Goal: Task Accomplishment & Management: Use online tool/utility

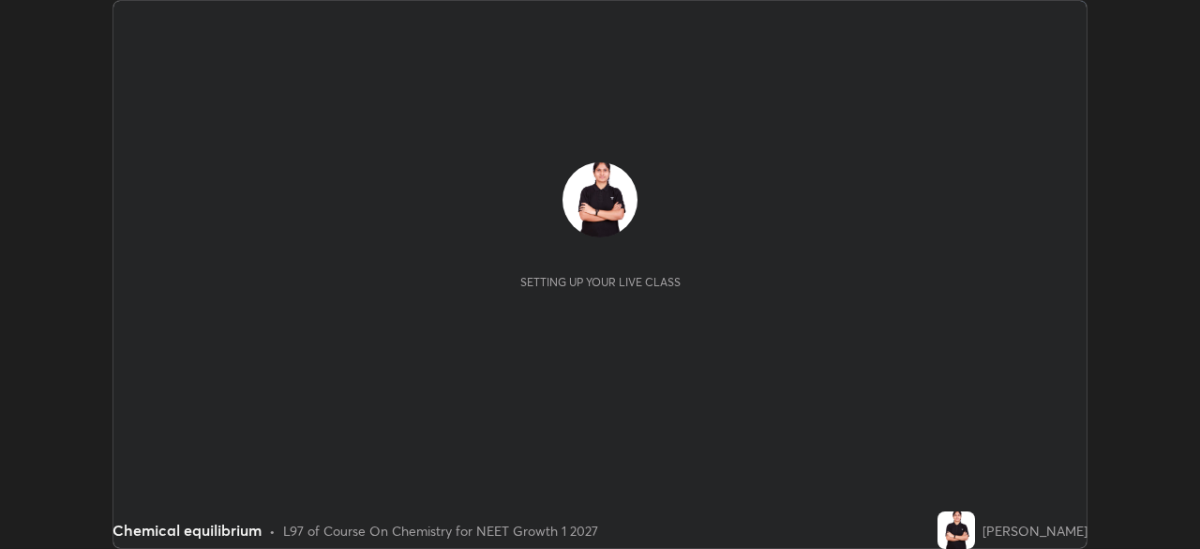
scroll to position [549, 1199]
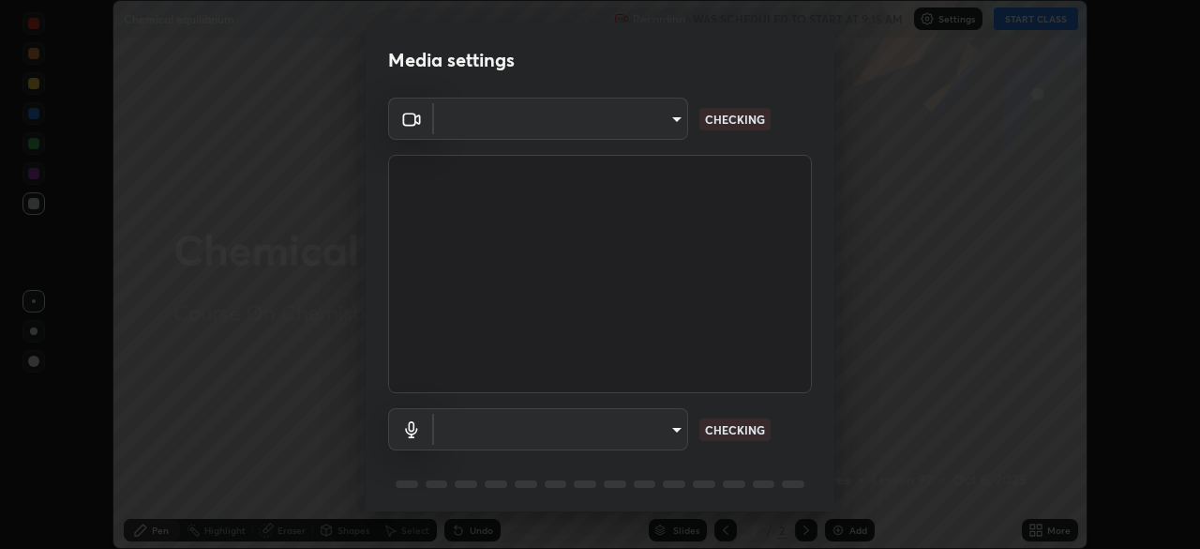
click at [639, 110] on body "Erase all Chemical equilibrium Recording WAS SCHEDULED TO START AT 9:15 AM Sett…" at bounding box center [600, 274] width 1200 height 549
click at [595, 106] on ul at bounding box center [557, 105] width 253 height 15
type input "5402053dac797fbd6203b9055fefd71c8703e877445e1219393e3e645ba4b0f2"
type input "a3a3097e40d18425eb5f5ea4a7a0b0ef9c34029afdfcc8a89851ecbf290cf957"
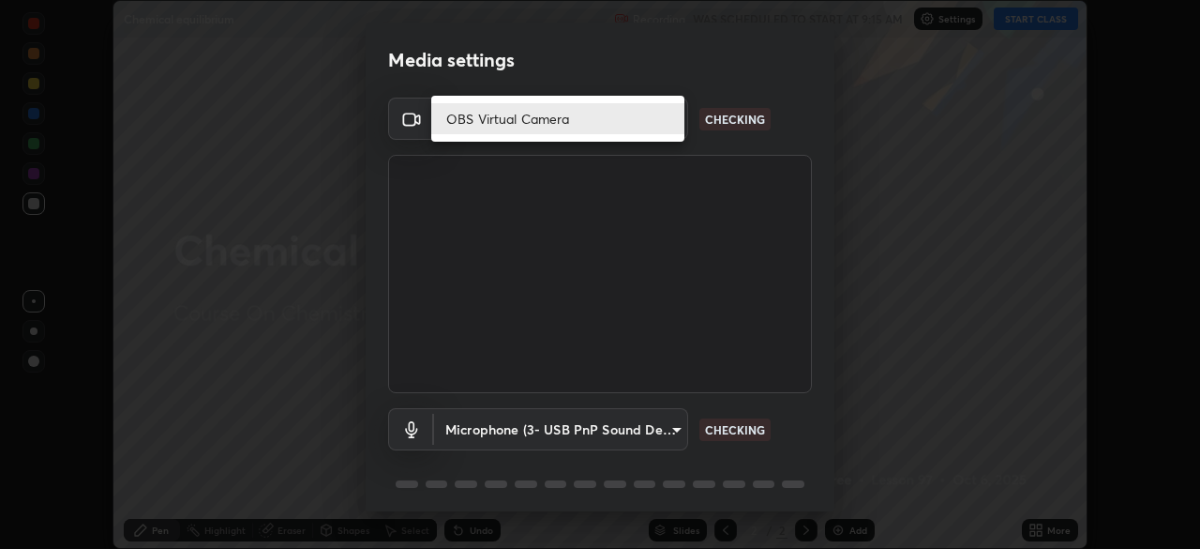
click at [595, 115] on li "OBS Virtual Camera" at bounding box center [557, 118] width 253 height 31
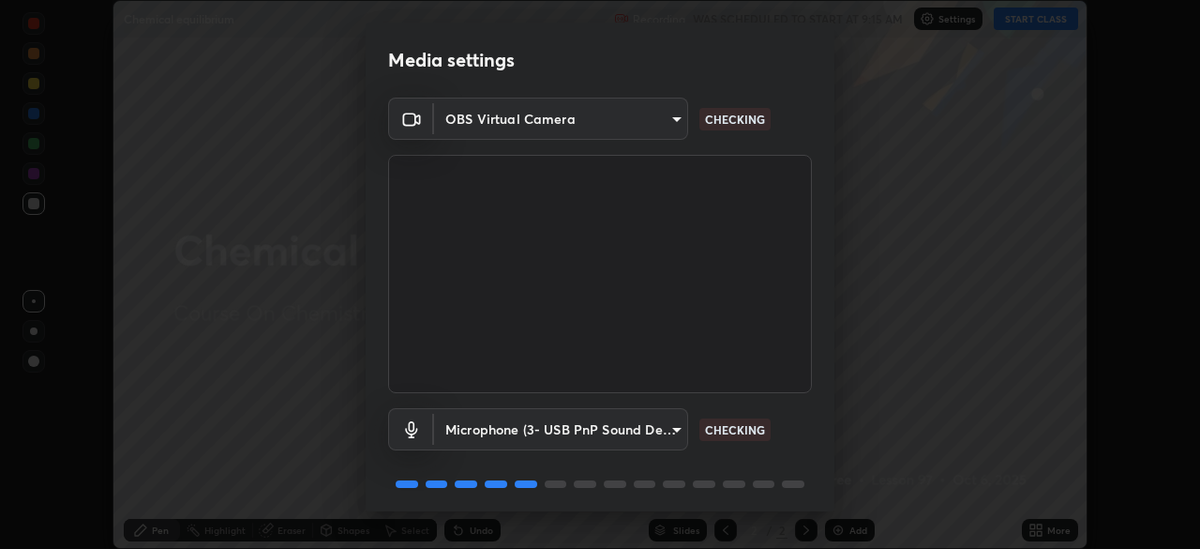
scroll to position [67, 0]
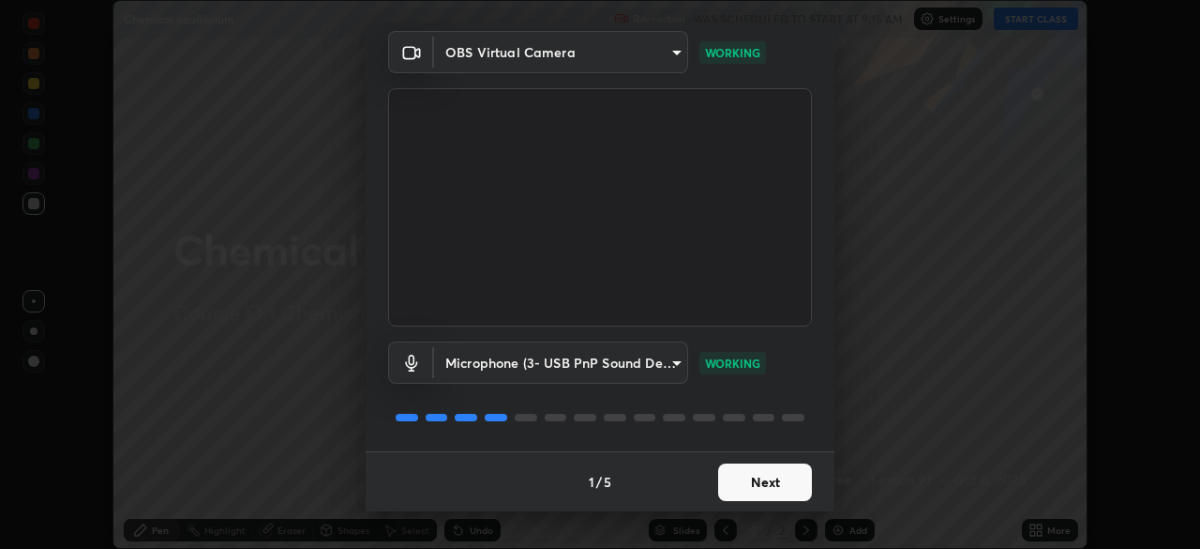
click at [792, 479] on button "Next" at bounding box center [765, 482] width 94 height 38
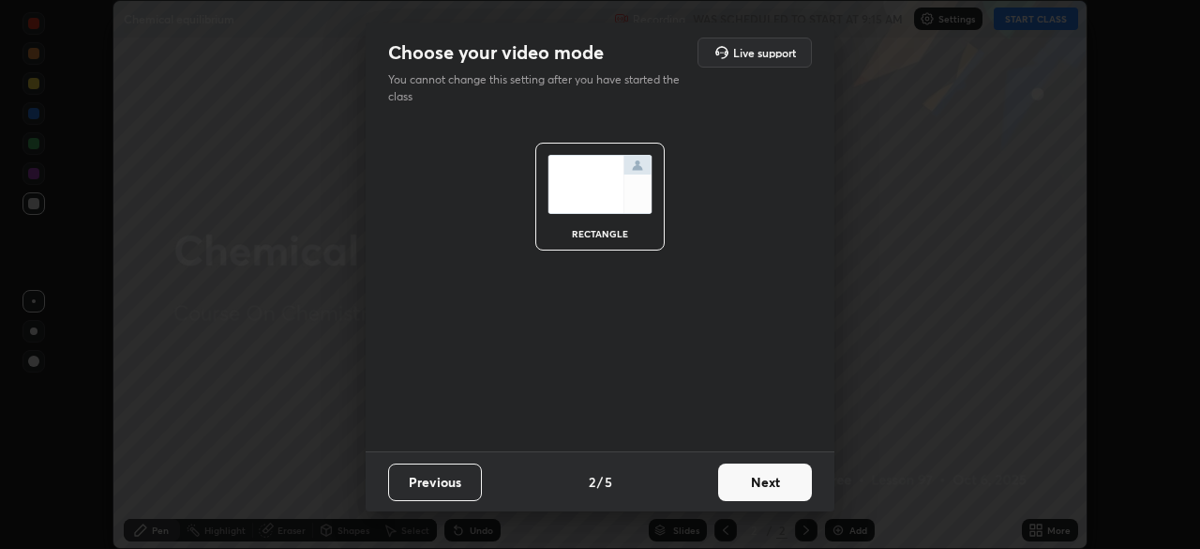
scroll to position [0, 0]
click at [787, 475] on button "Next" at bounding box center [765, 482] width 94 height 38
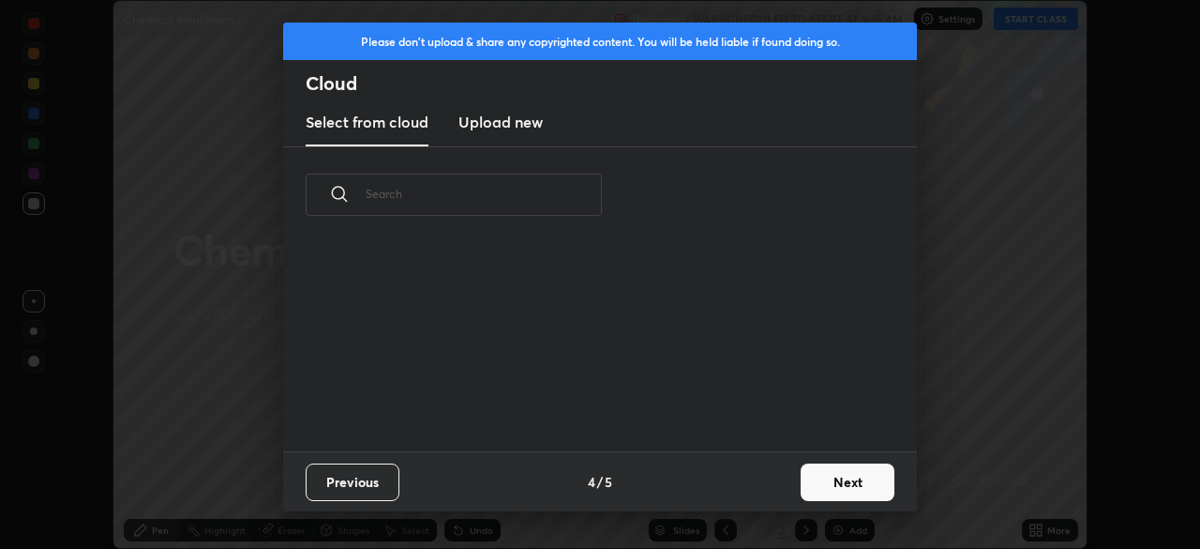
click at [864, 483] on button "Next" at bounding box center [848, 482] width 94 height 38
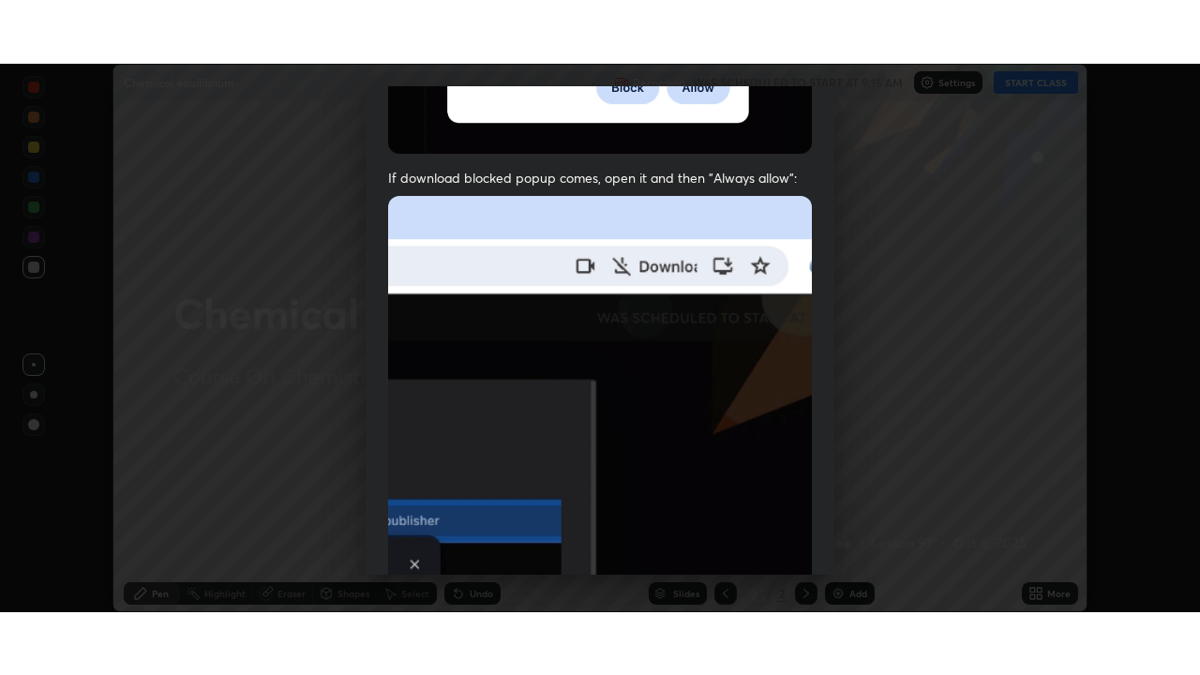
scroll to position [449, 0]
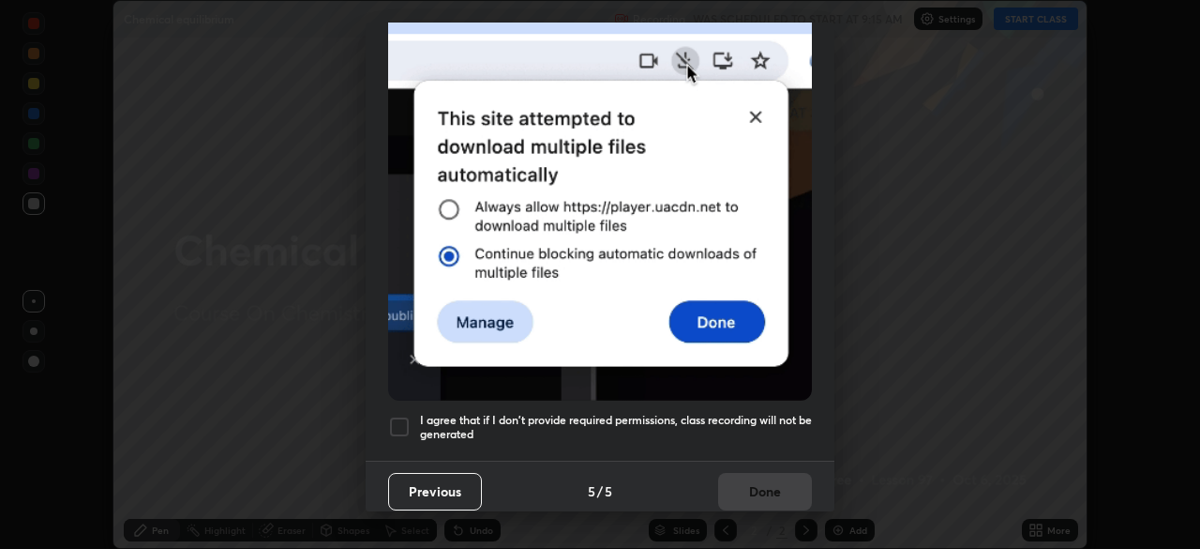
click at [401, 415] on div at bounding box center [399, 426] width 23 height 23
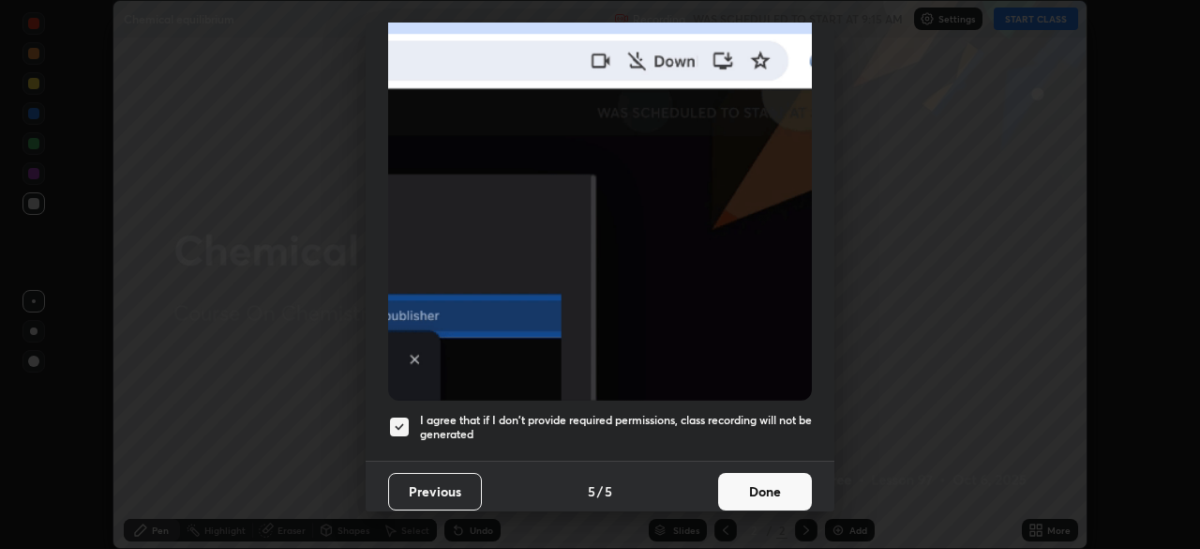
click at [753, 480] on button "Done" at bounding box center [765, 492] width 94 height 38
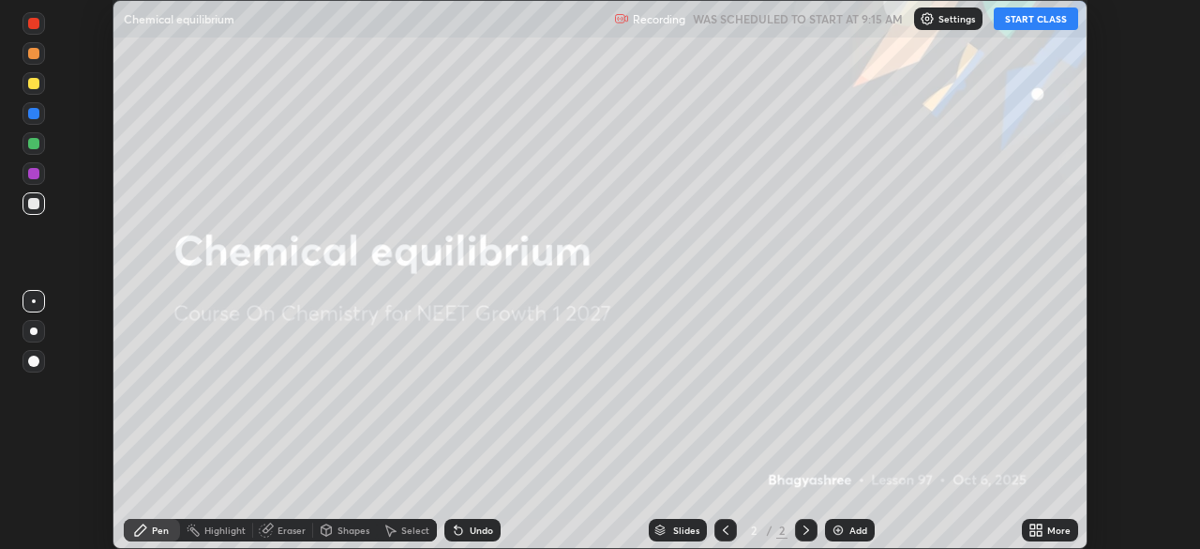
click at [1042, 22] on button "START CLASS" at bounding box center [1036, 19] width 84 height 23
click at [1039, 532] on icon at bounding box center [1039, 533] width 5 height 5
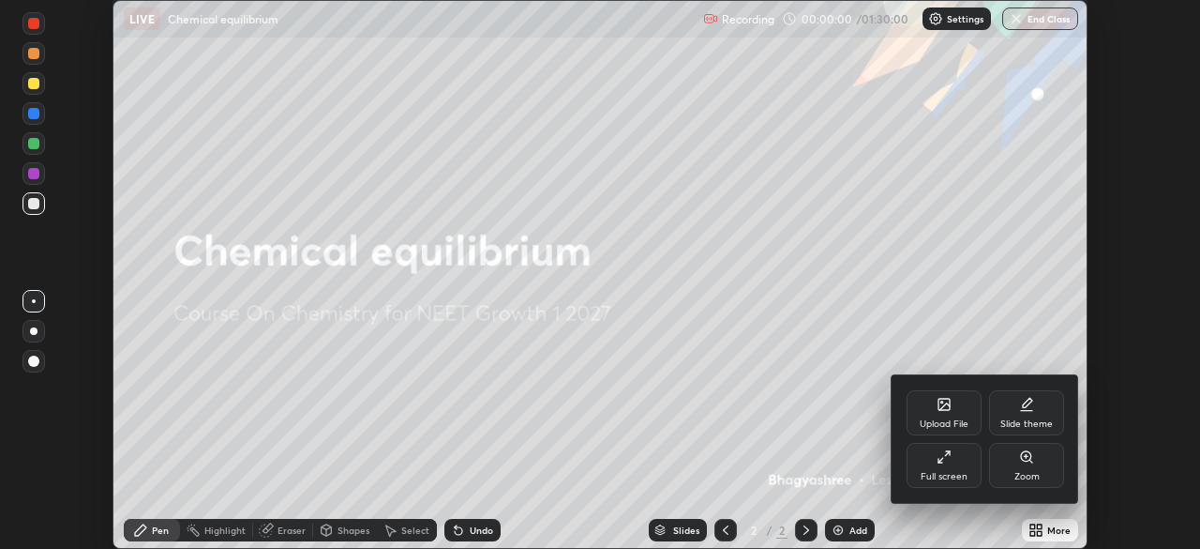
click at [970, 462] on div "Full screen" at bounding box center [944, 465] width 75 height 45
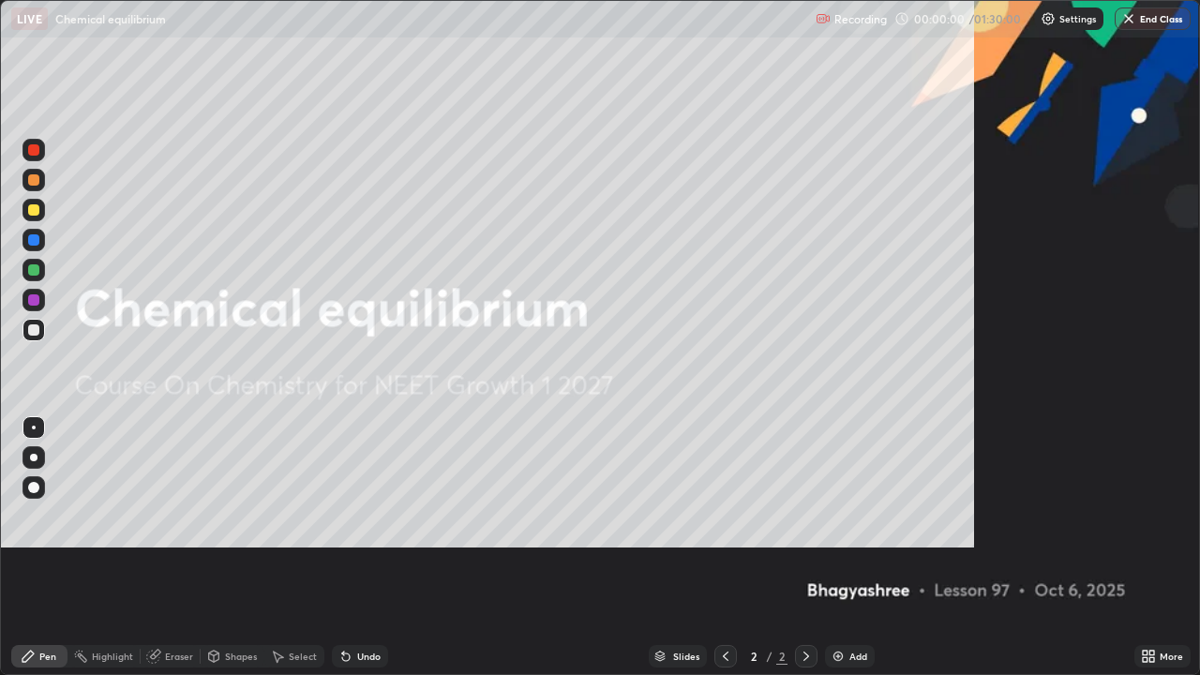
scroll to position [675, 1200]
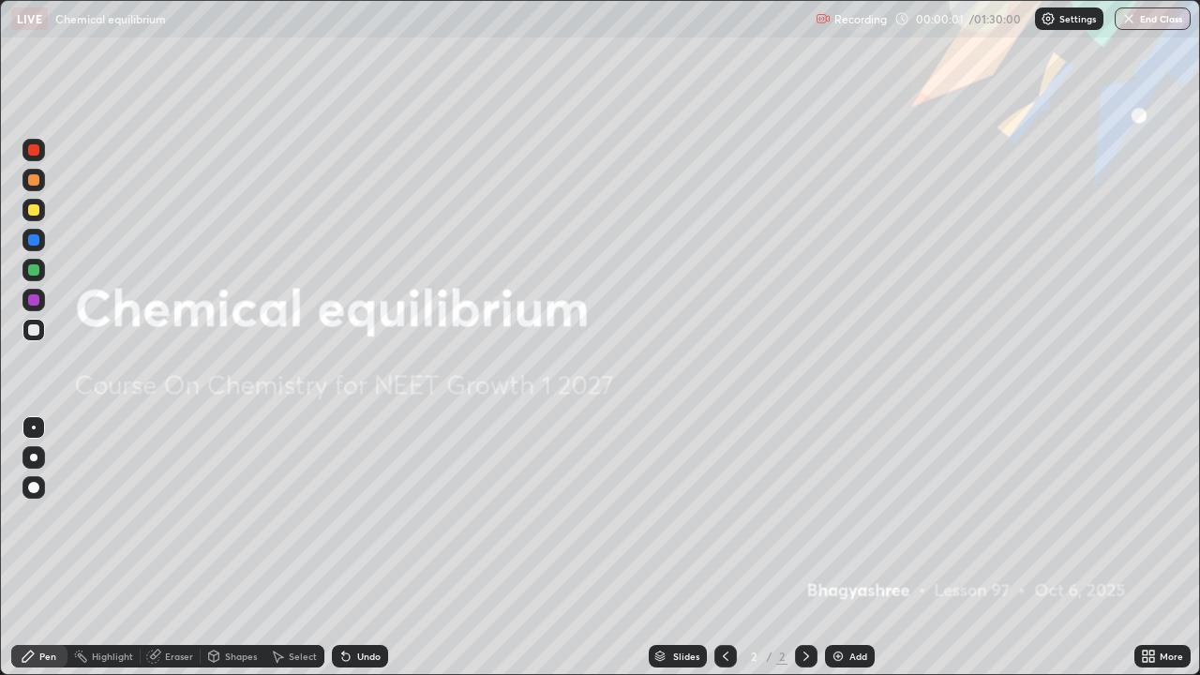
click at [850, 548] on div "Add" at bounding box center [859, 656] width 18 height 9
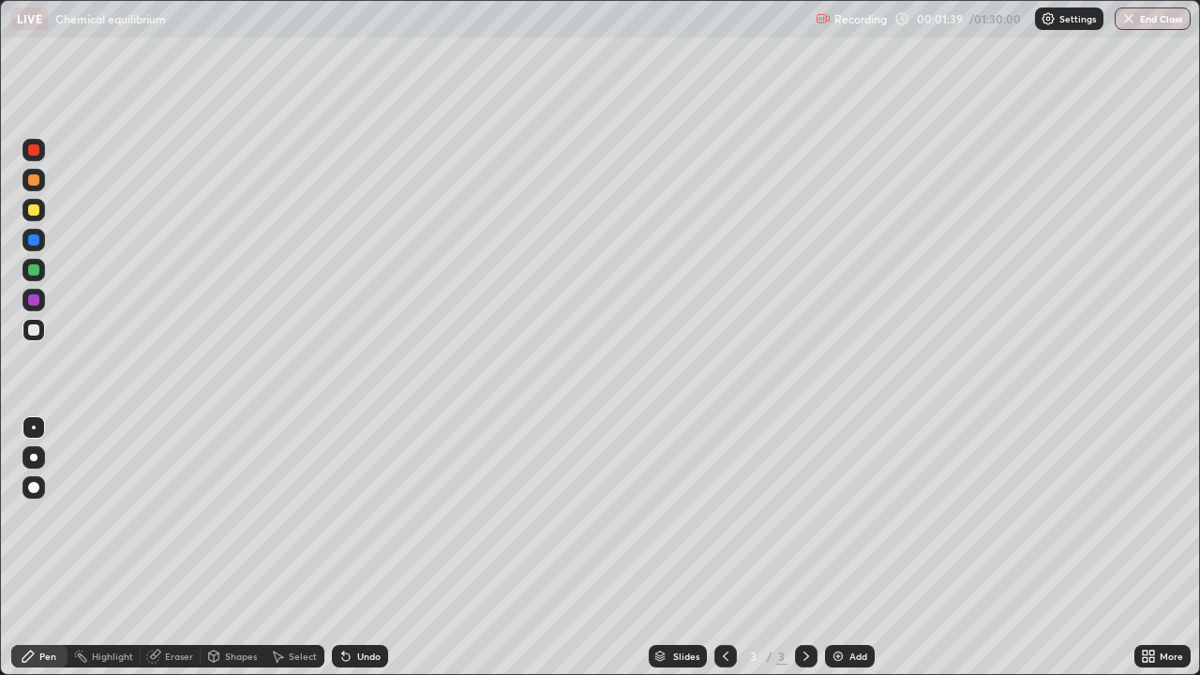
click at [37, 211] on div at bounding box center [33, 209] width 11 height 11
click at [353, 548] on div "Undo" at bounding box center [360, 656] width 56 height 23
click at [362, 548] on div "Undo" at bounding box center [360, 656] width 56 height 23
click at [360, 548] on div "Undo" at bounding box center [360, 656] width 56 height 23
click at [35, 330] on div at bounding box center [33, 329] width 11 height 11
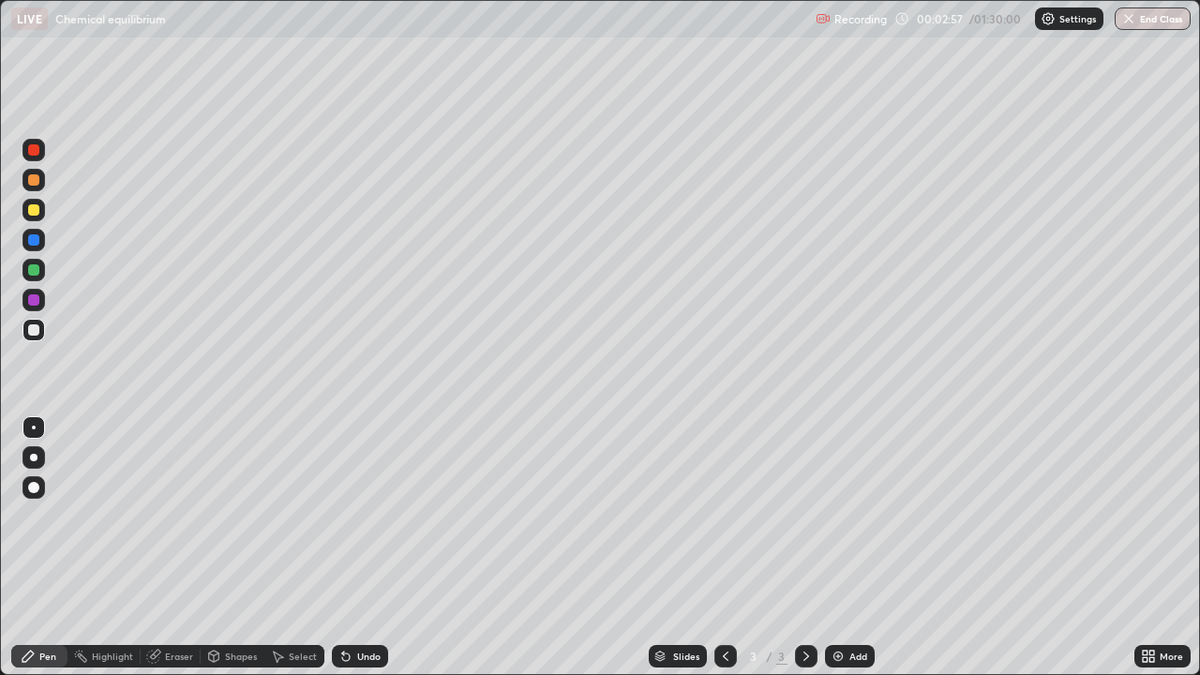
click at [357, 548] on div "Undo" at bounding box center [368, 656] width 23 height 9
click at [353, 548] on div "Undo" at bounding box center [360, 656] width 56 height 23
click at [280, 548] on icon at bounding box center [279, 657] width 10 height 11
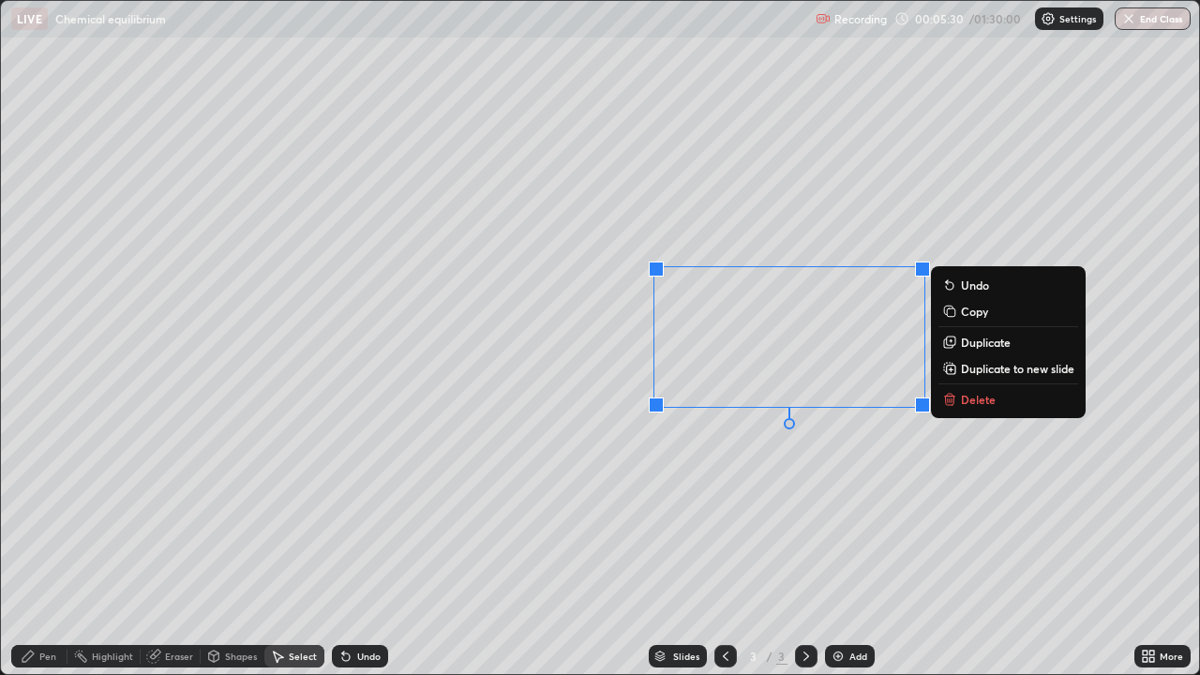
click at [977, 403] on p "Delete" at bounding box center [978, 399] width 35 height 15
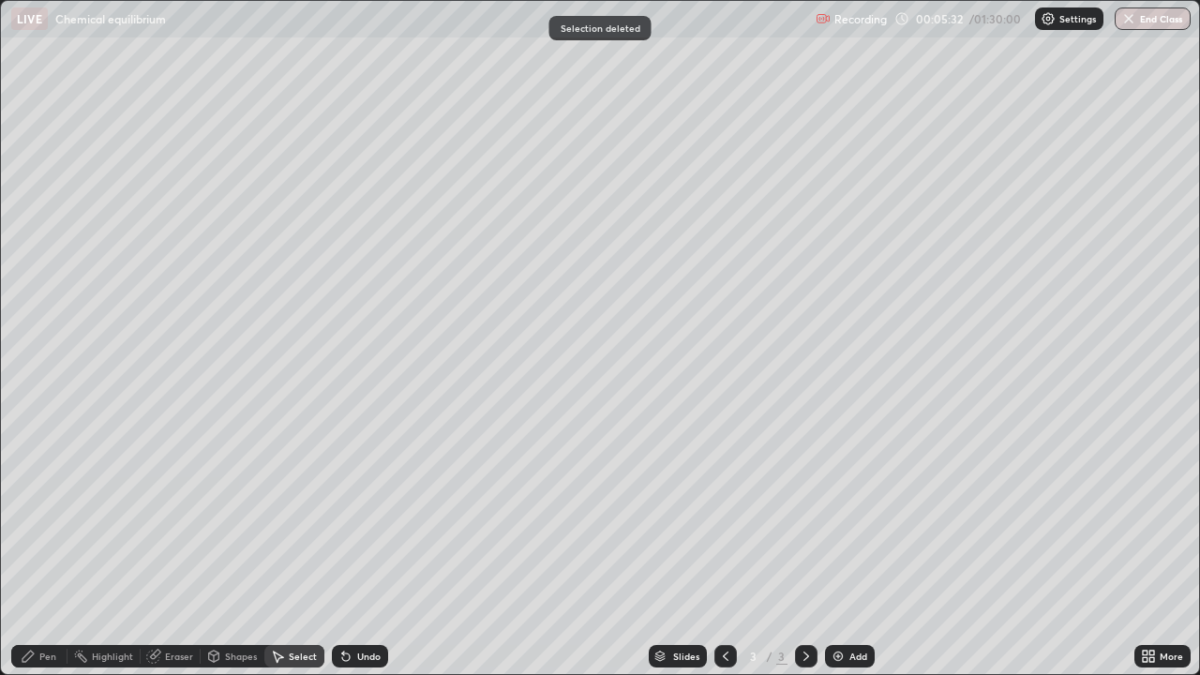
click at [31, 548] on icon at bounding box center [28, 656] width 15 height 15
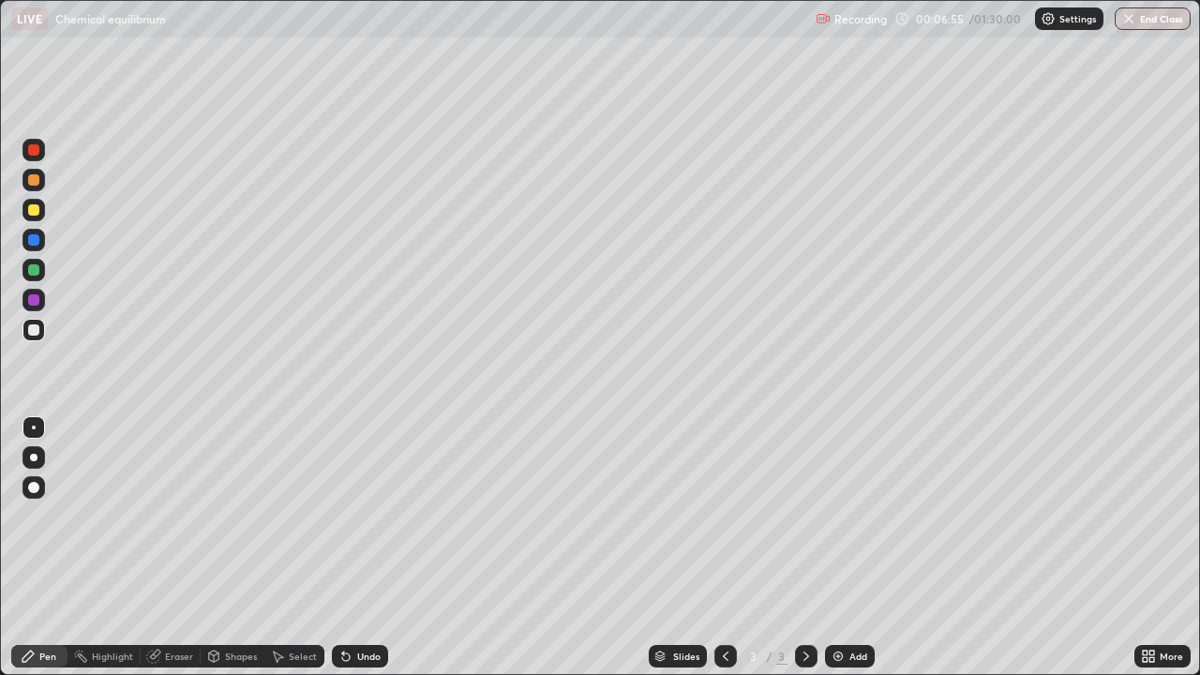
click at [38, 154] on div at bounding box center [33, 149] width 11 height 11
click at [37, 322] on div at bounding box center [34, 330] width 23 height 23
click at [344, 548] on icon at bounding box center [346, 658] width 8 height 8
click at [161, 548] on div "Eraser" at bounding box center [171, 656] width 60 height 23
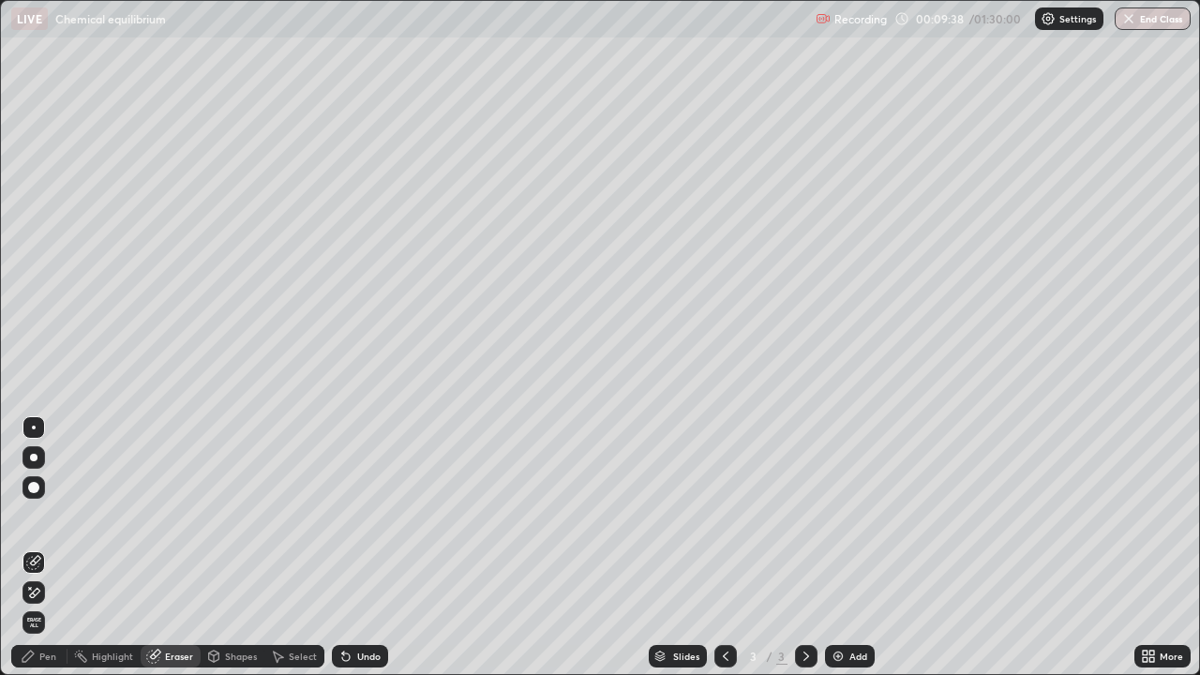
click at [47, 548] on div "Pen" at bounding box center [47, 656] width 17 height 9
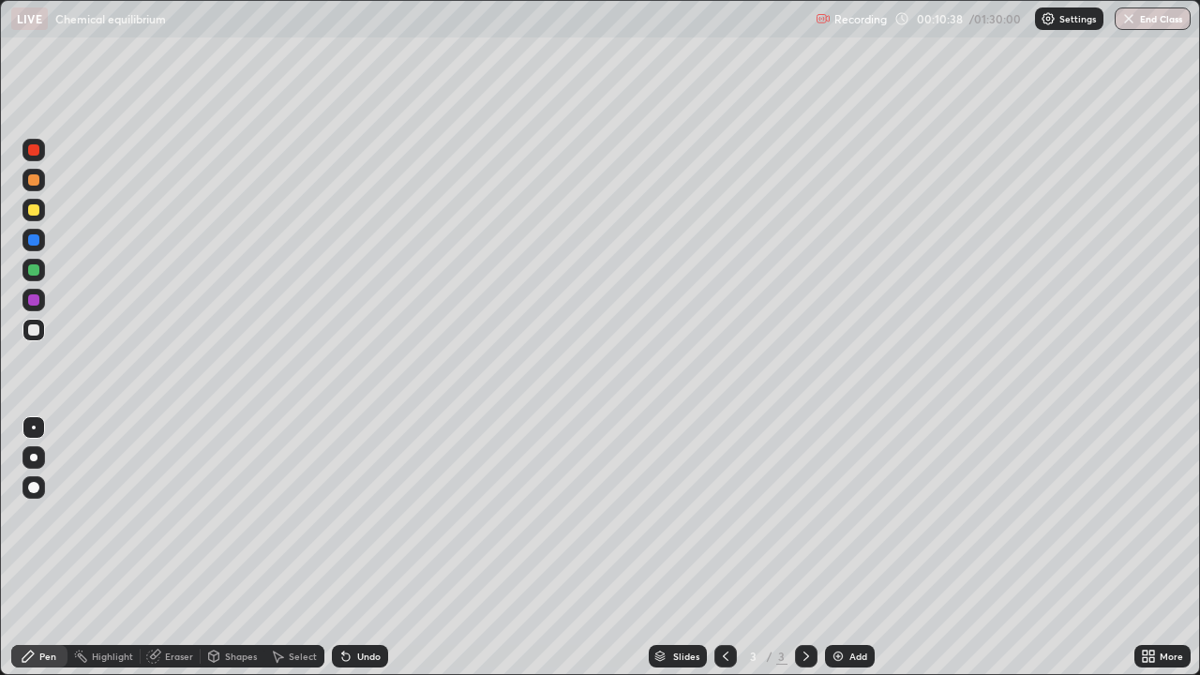
click at [228, 548] on div "Shapes" at bounding box center [233, 656] width 64 height 23
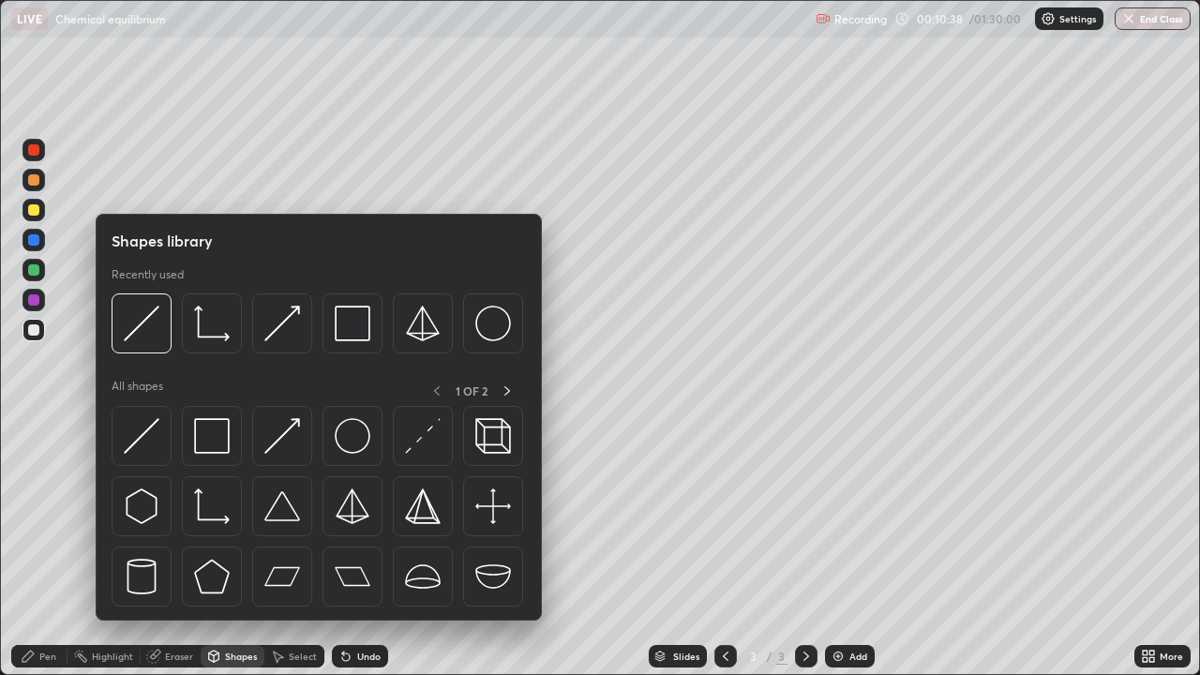
click at [296, 548] on div "Select" at bounding box center [303, 656] width 28 height 9
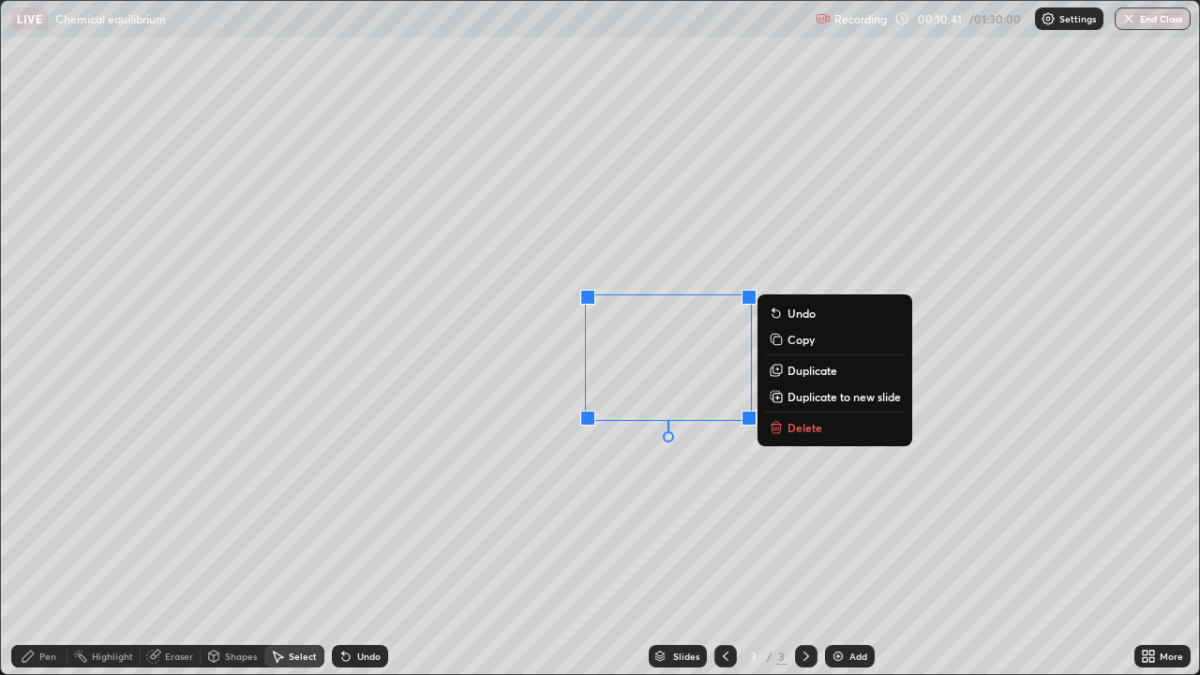
click at [798, 425] on p "Delete" at bounding box center [805, 427] width 35 height 15
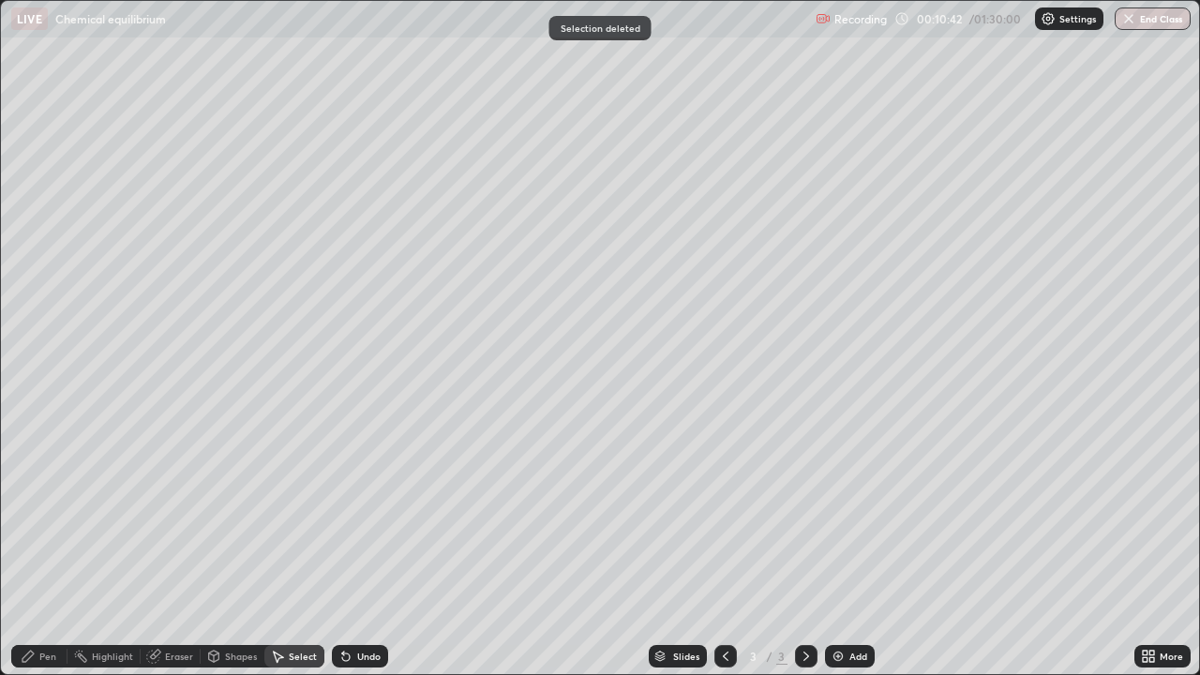
click at [40, 548] on div "Pen" at bounding box center [47, 656] width 17 height 9
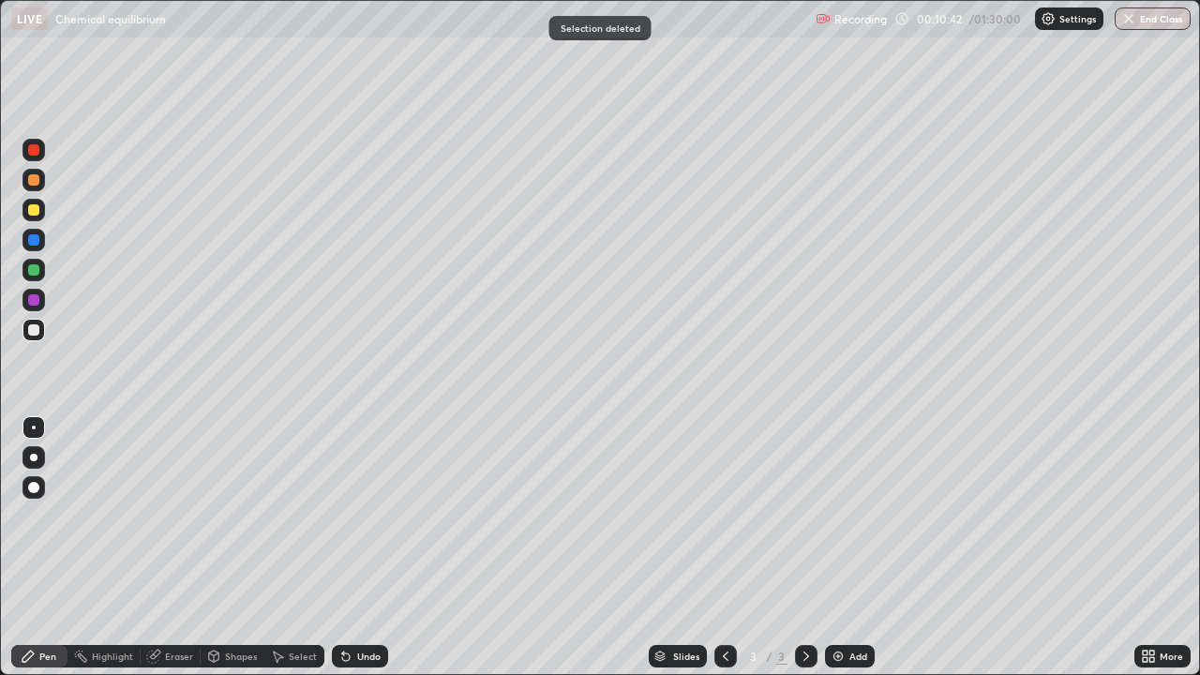
click at [30, 330] on div at bounding box center [33, 329] width 11 height 11
click at [843, 548] on img at bounding box center [838, 656] width 15 height 15
click at [34, 212] on div at bounding box center [33, 209] width 11 height 11
click at [721, 548] on icon at bounding box center [725, 656] width 15 height 15
click at [806, 548] on icon at bounding box center [806, 656] width 15 height 15
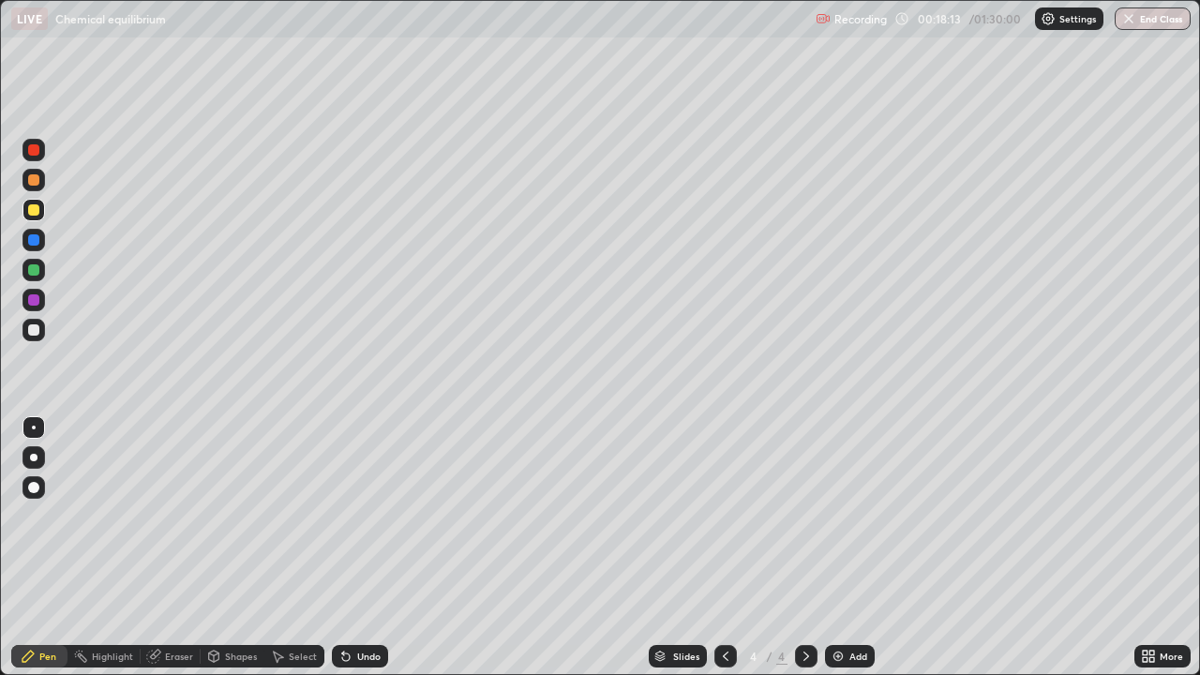
click at [32, 330] on div at bounding box center [33, 329] width 11 height 11
click at [33, 301] on div at bounding box center [33, 299] width 11 height 11
click at [44, 151] on div at bounding box center [34, 150] width 23 height 23
click at [34, 331] on div at bounding box center [33, 329] width 11 height 11
click at [34, 148] on div at bounding box center [33, 149] width 11 height 11
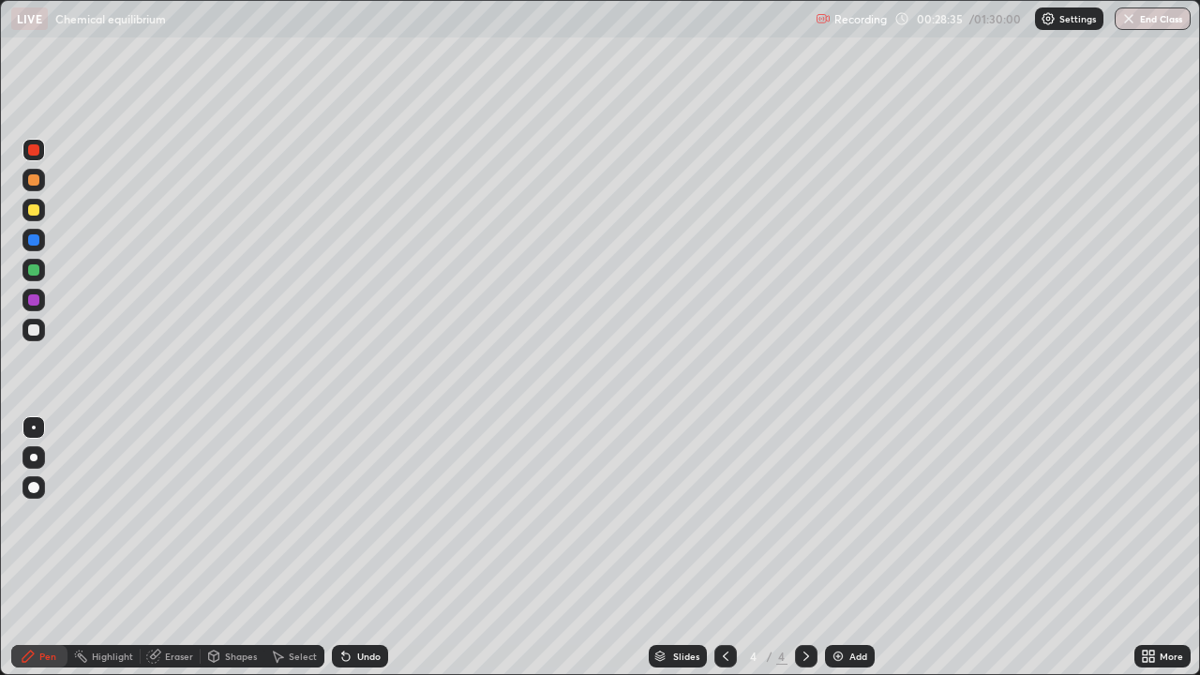
click at [844, 548] on div "Add" at bounding box center [850, 656] width 50 height 23
click at [41, 213] on div at bounding box center [34, 210] width 23 height 23
click at [167, 548] on div "Eraser" at bounding box center [179, 656] width 28 height 9
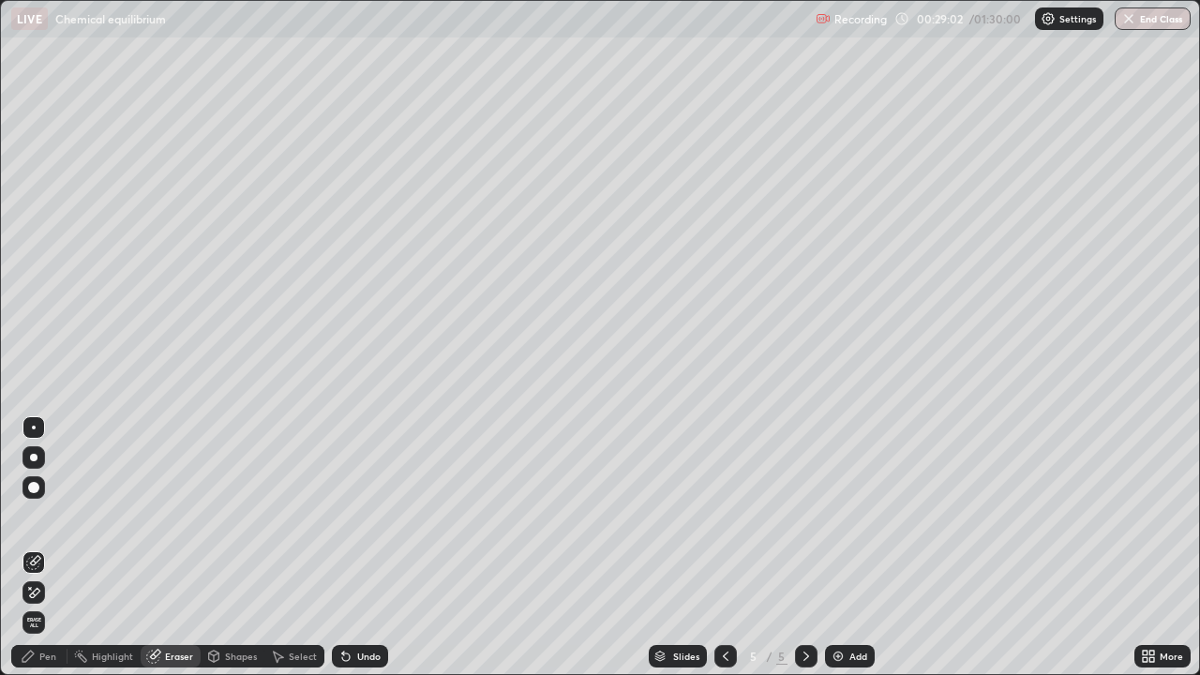
click at [50, 548] on div "Pen" at bounding box center [39, 656] width 56 height 23
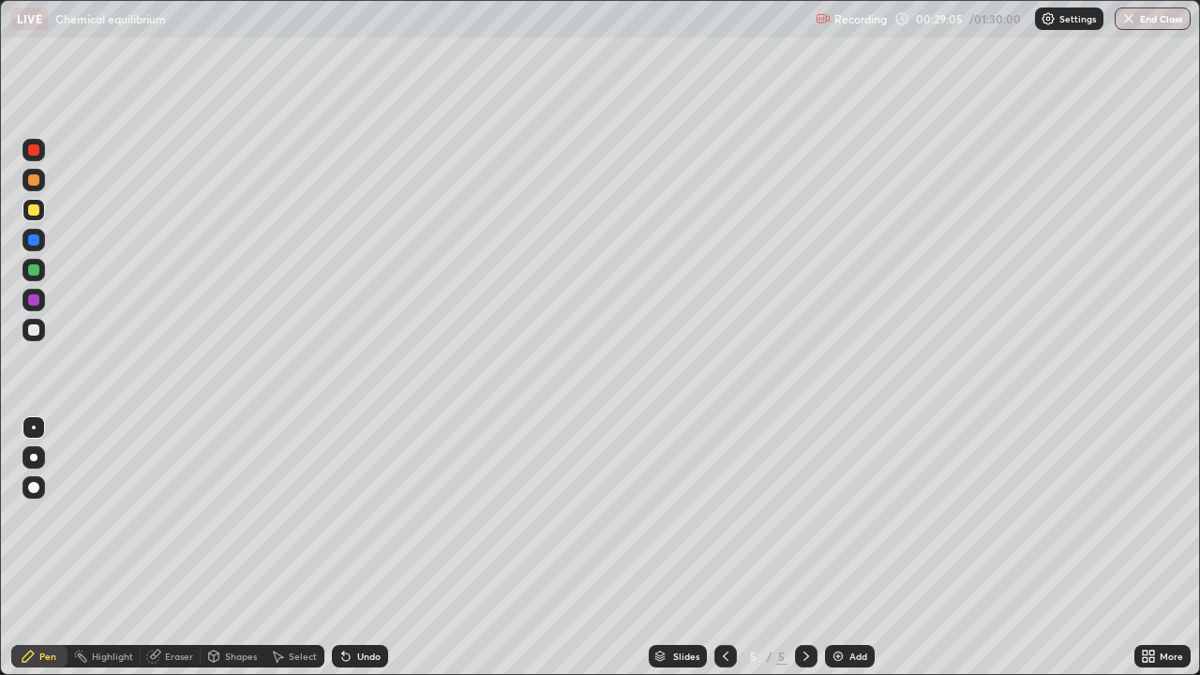
click at [34, 329] on div at bounding box center [33, 329] width 11 height 11
click at [233, 548] on div "Shapes" at bounding box center [241, 656] width 32 height 9
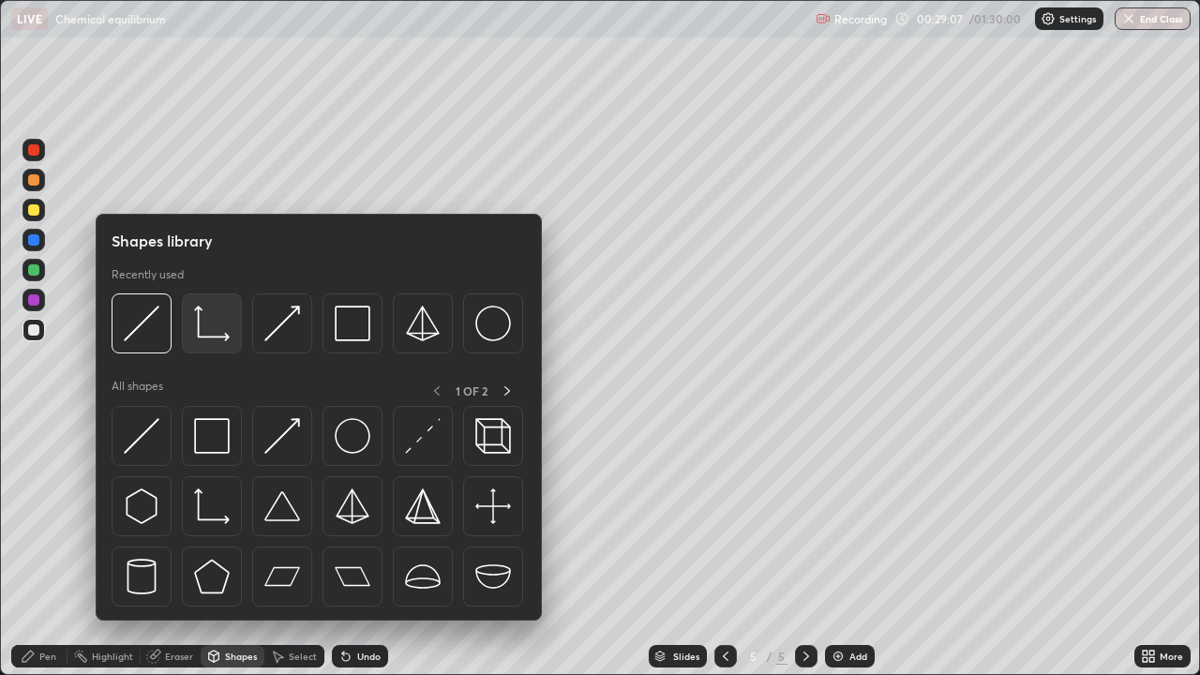
click at [221, 335] on img at bounding box center [212, 324] width 36 height 36
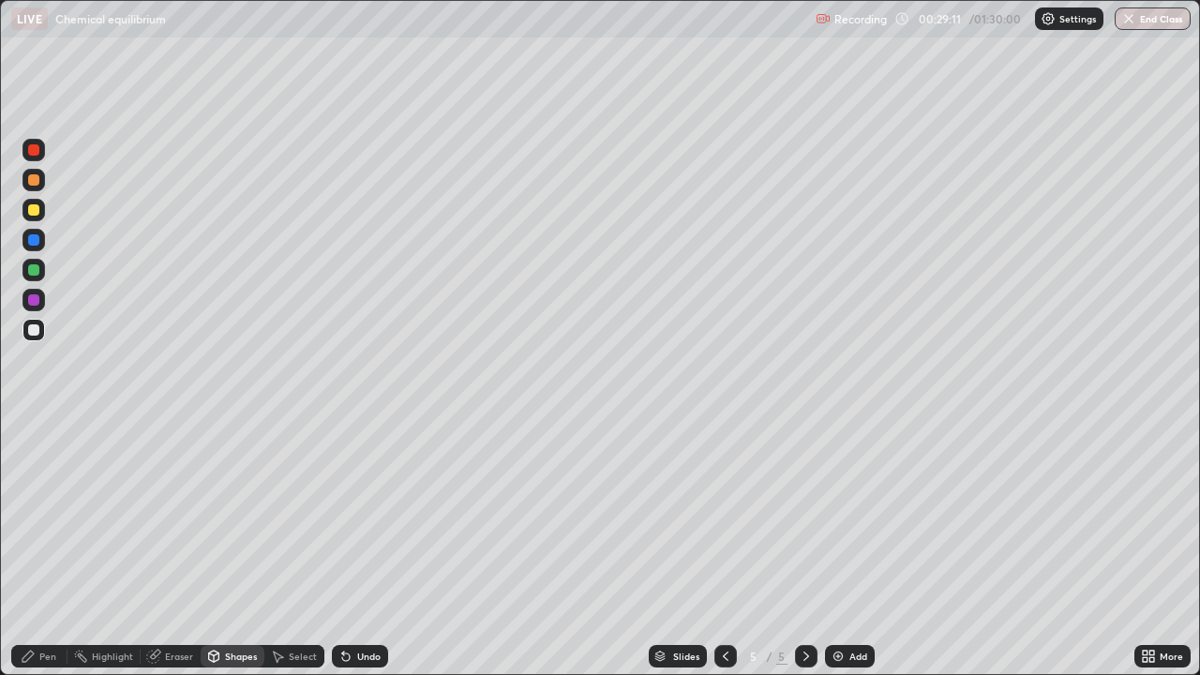
click at [45, 548] on div "Pen" at bounding box center [39, 656] width 56 height 23
click at [38, 243] on div at bounding box center [33, 239] width 11 height 11
click at [34, 301] on div at bounding box center [33, 299] width 11 height 11
click at [357, 548] on div "Undo" at bounding box center [368, 656] width 23 height 9
click at [35, 150] on div at bounding box center [33, 149] width 11 height 11
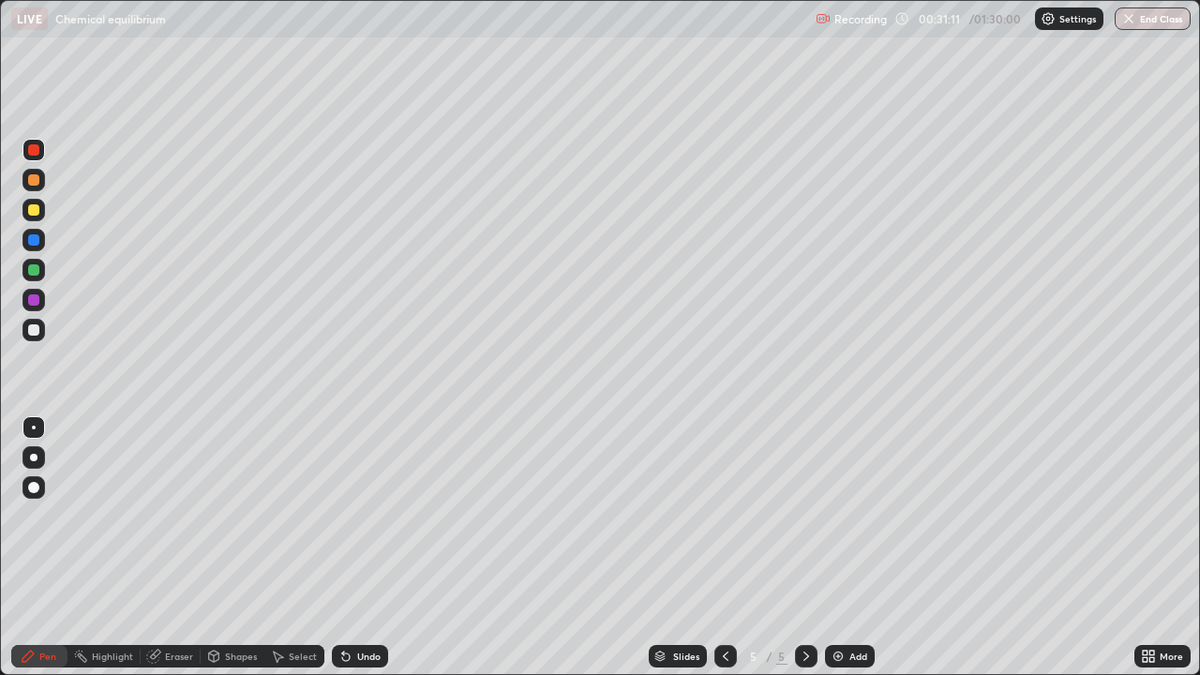
click at [29, 302] on div at bounding box center [33, 299] width 11 height 11
click at [346, 548] on icon at bounding box center [346, 658] width 8 height 8
click at [285, 548] on div "Select" at bounding box center [294, 656] width 60 height 23
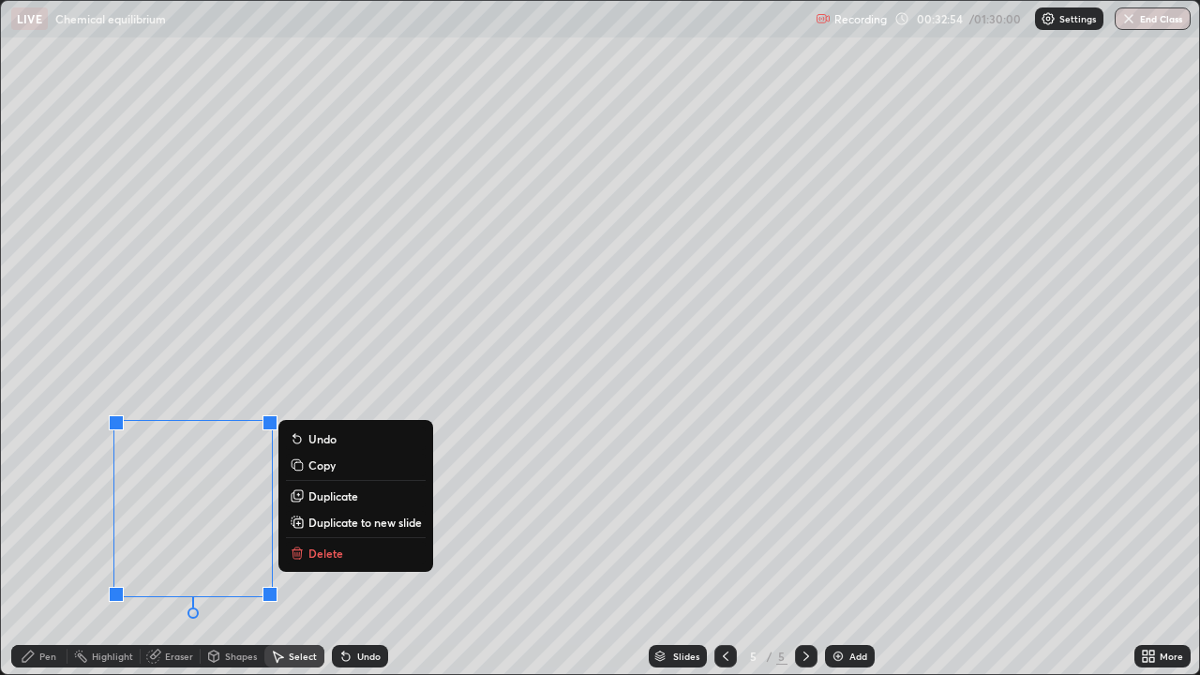
click at [345, 548] on button "Delete" at bounding box center [356, 553] width 140 height 23
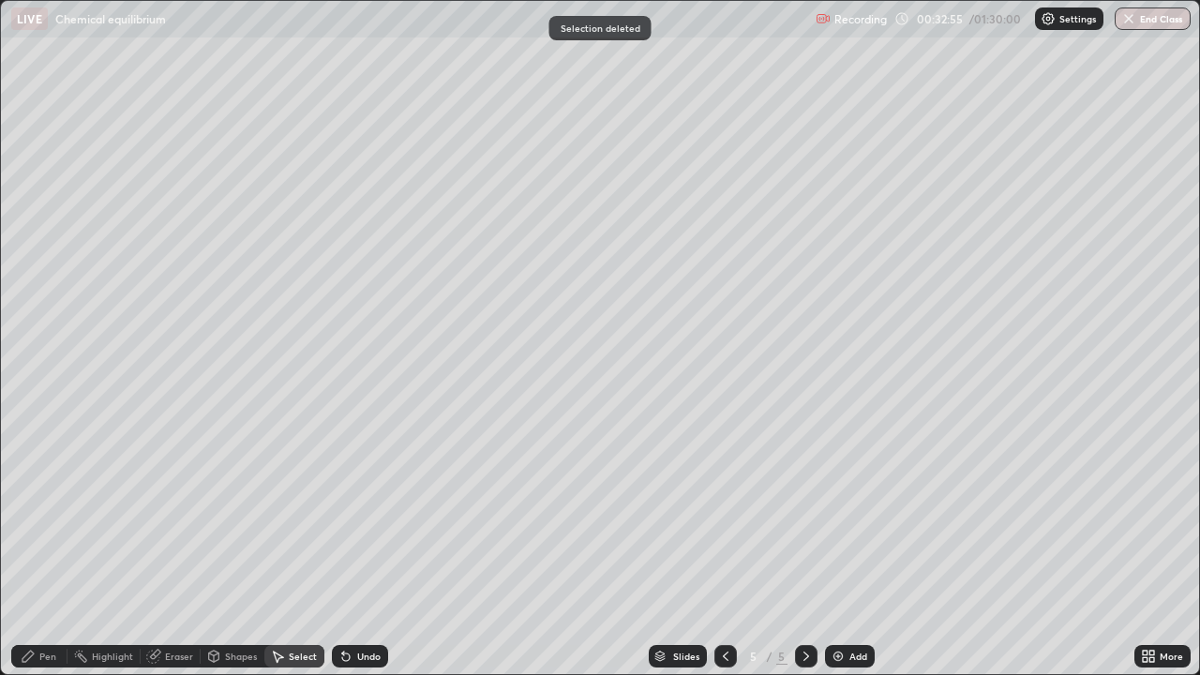
click at [40, 548] on div "Pen" at bounding box center [47, 656] width 17 height 9
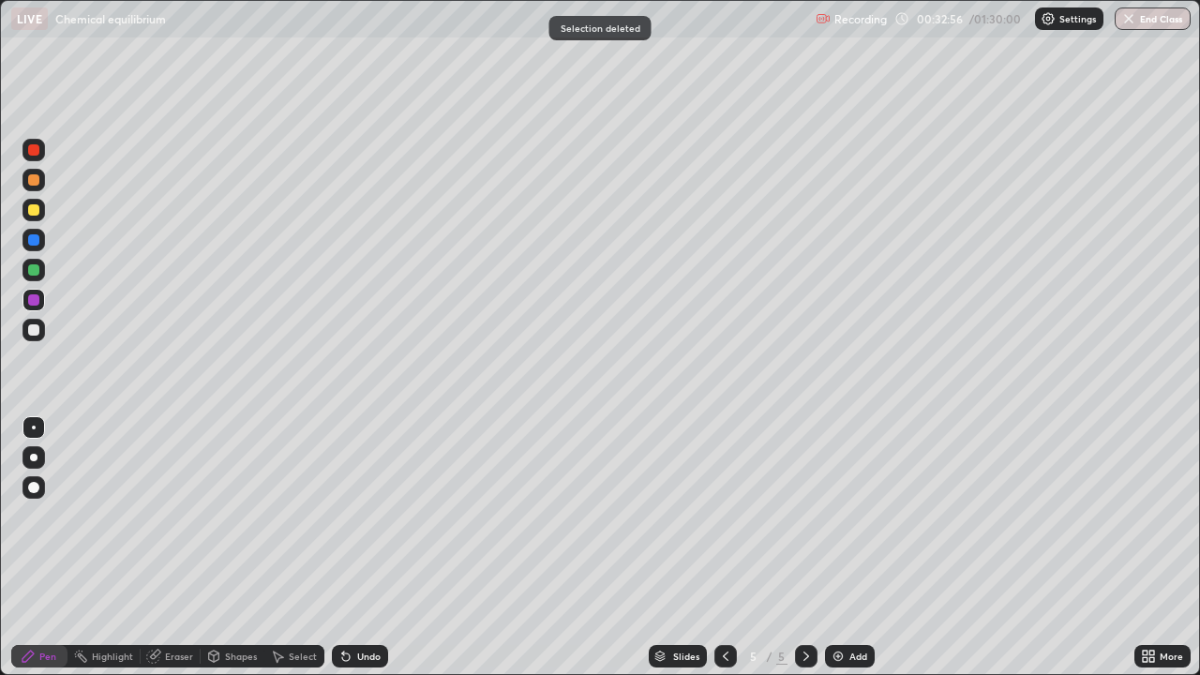
click at [35, 330] on div at bounding box center [33, 329] width 11 height 11
click at [40, 332] on div at bounding box center [34, 330] width 23 height 23
click at [233, 548] on div "Shapes" at bounding box center [241, 656] width 32 height 9
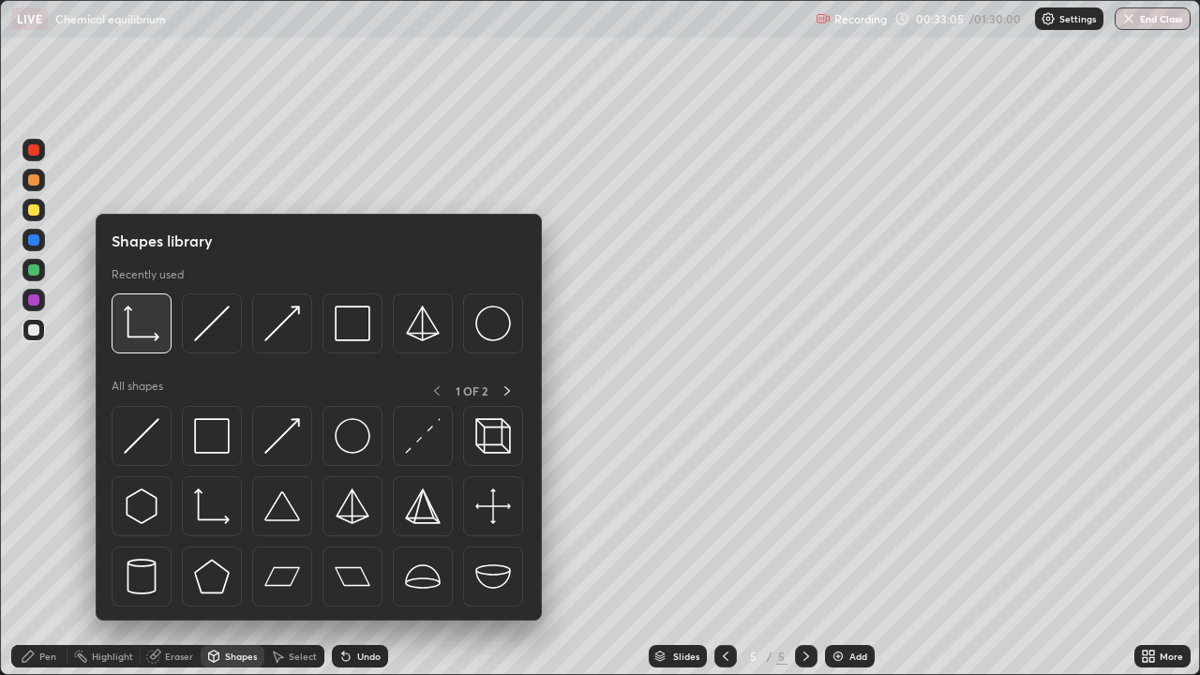
click at [156, 330] on img at bounding box center [142, 324] width 36 height 36
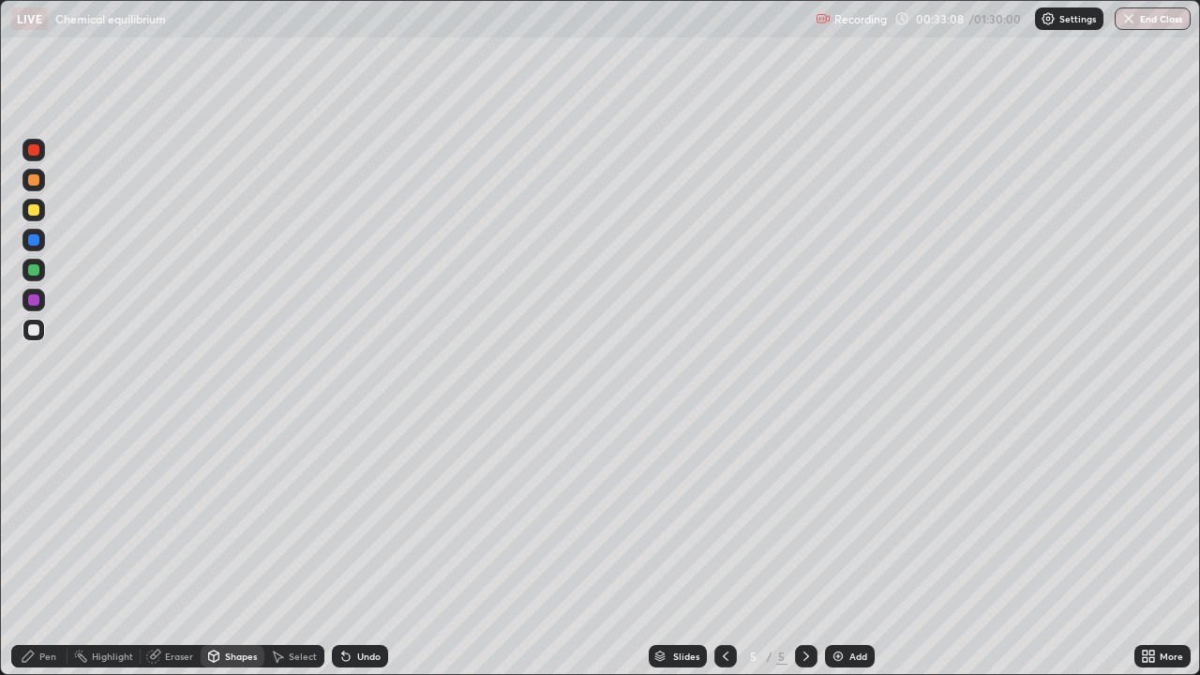
click at [46, 548] on div "Pen" at bounding box center [47, 656] width 17 height 9
click at [37, 300] on div at bounding box center [33, 299] width 11 height 11
click at [170, 548] on div "Eraser" at bounding box center [179, 656] width 28 height 9
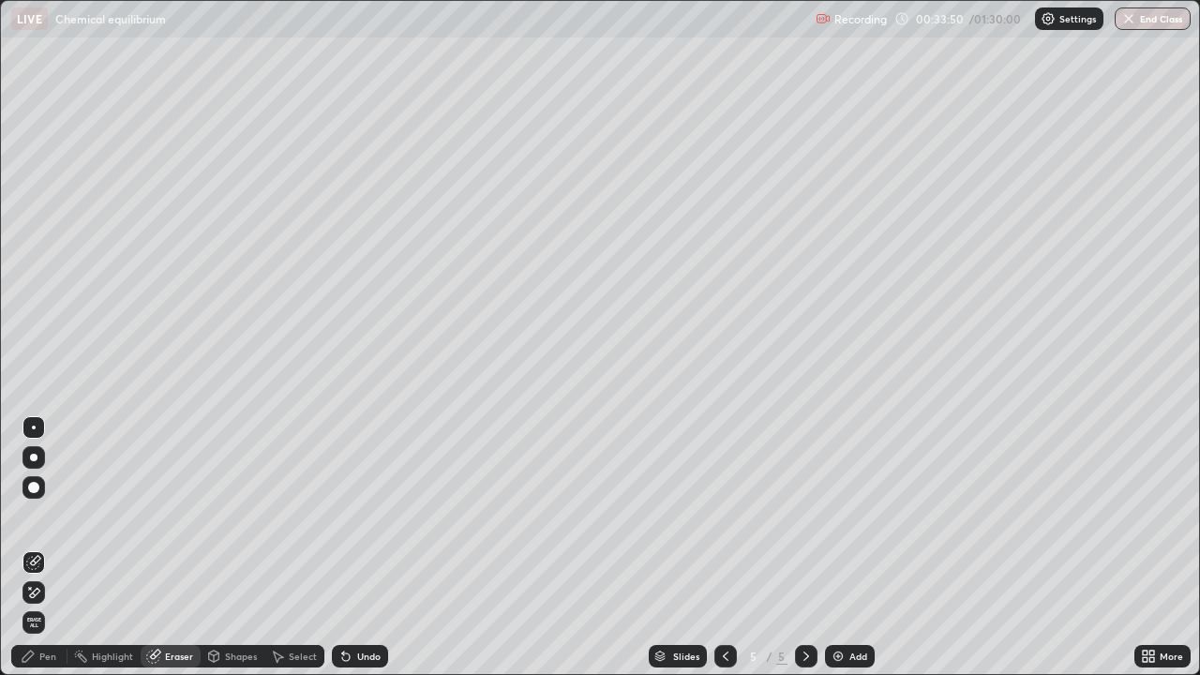
click at [39, 548] on div "Pen" at bounding box center [47, 656] width 17 height 9
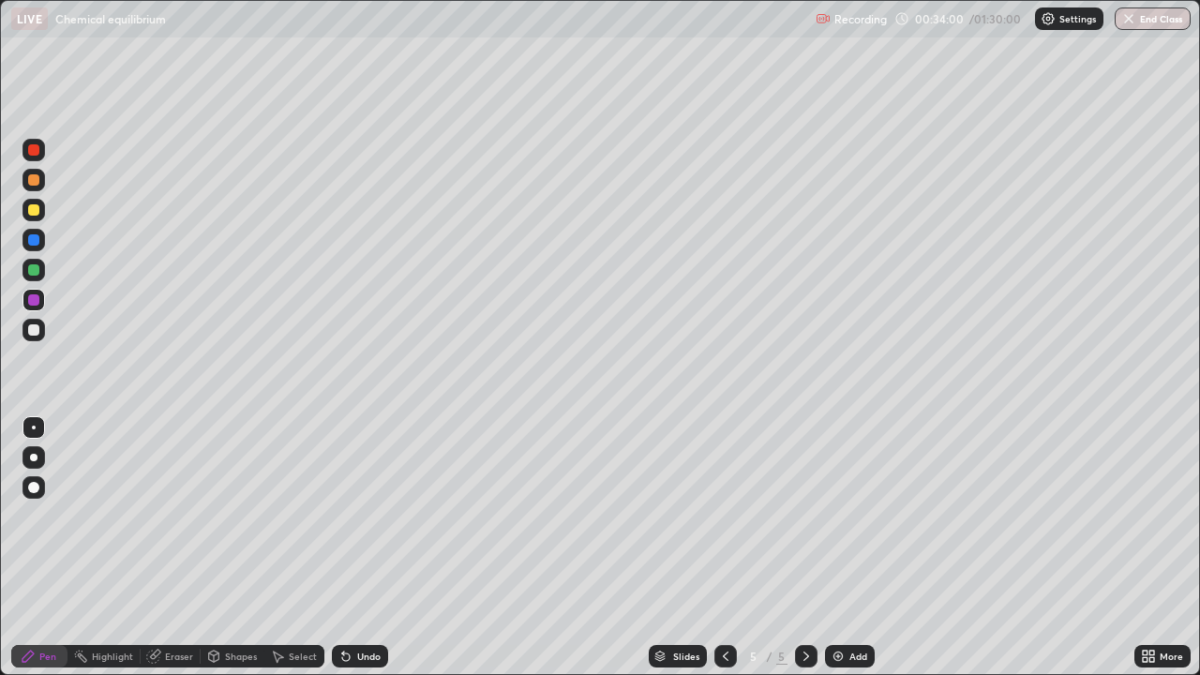
click at [293, 548] on div "Select" at bounding box center [303, 656] width 28 height 9
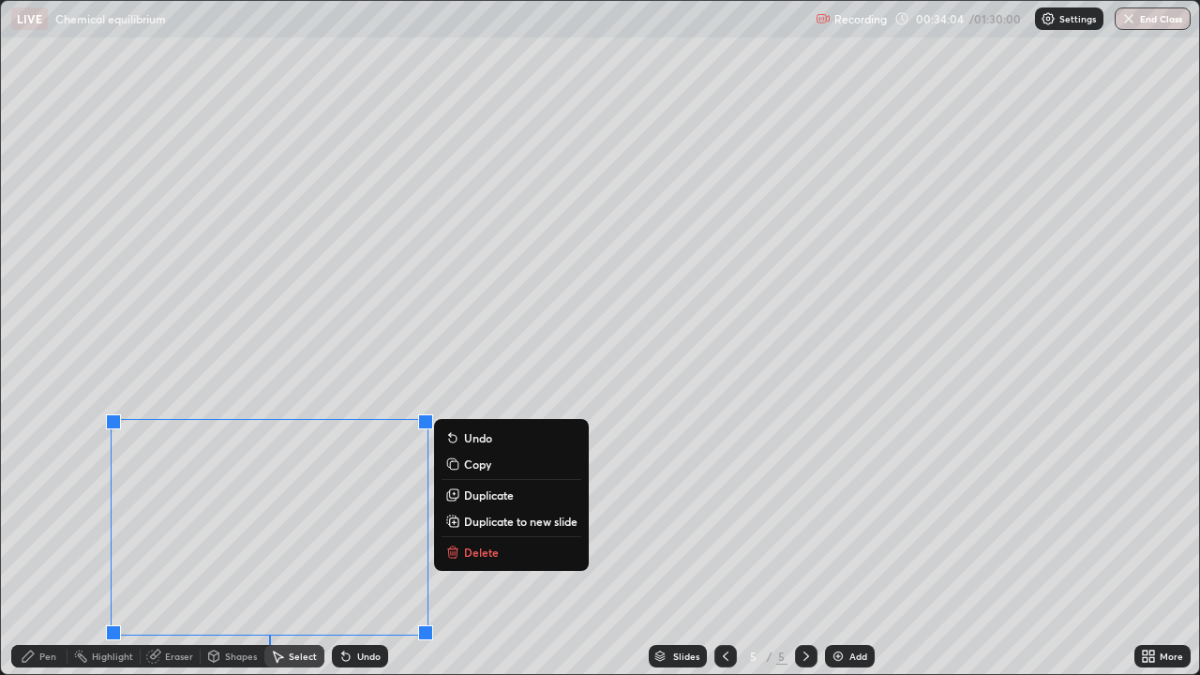
click at [480, 548] on p "Delete" at bounding box center [481, 552] width 35 height 15
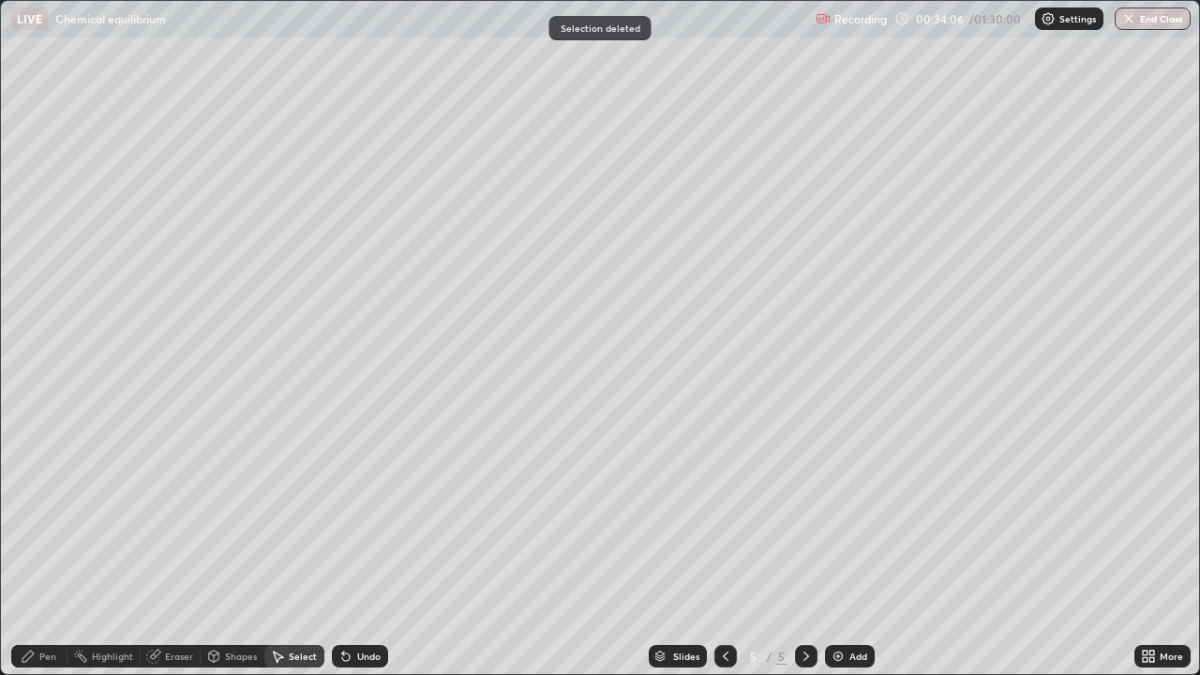
click at [842, 548] on img at bounding box center [838, 656] width 15 height 15
click at [45, 548] on div "Pen" at bounding box center [47, 656] width 17 height 9
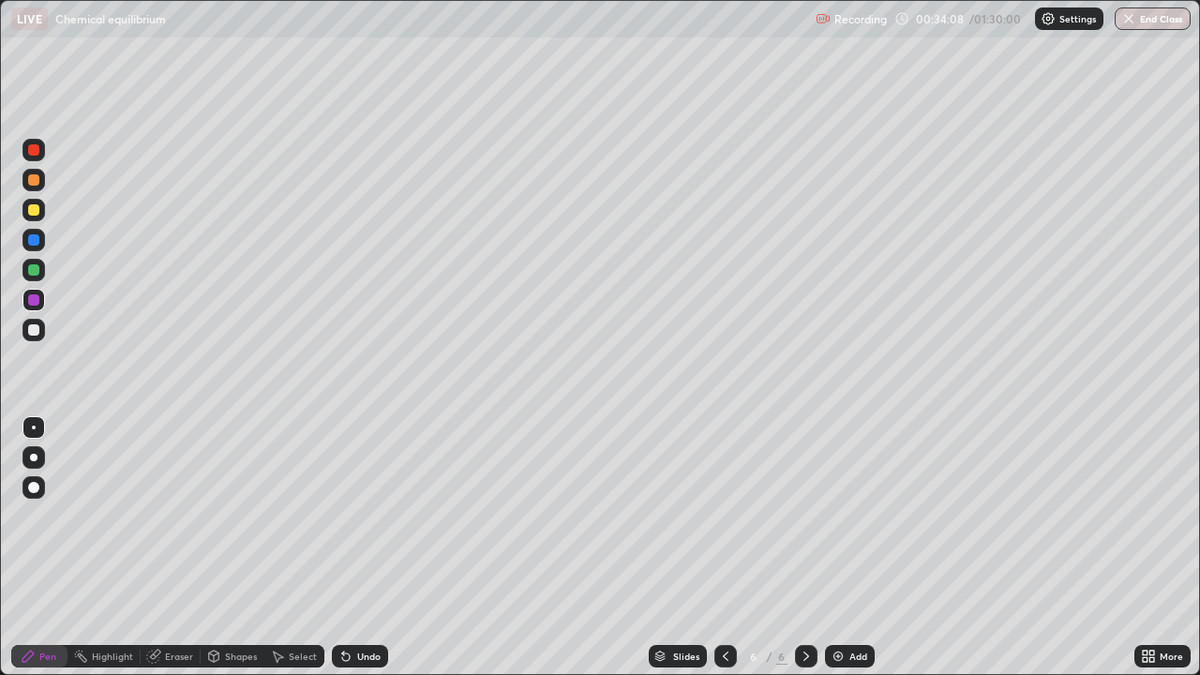
click at [36, 334] on div at bounding box center [33, 329] width 11 height 11
click at [228, 548] on div "Shapes" at bounding box center [241, 656] width 32 height 9
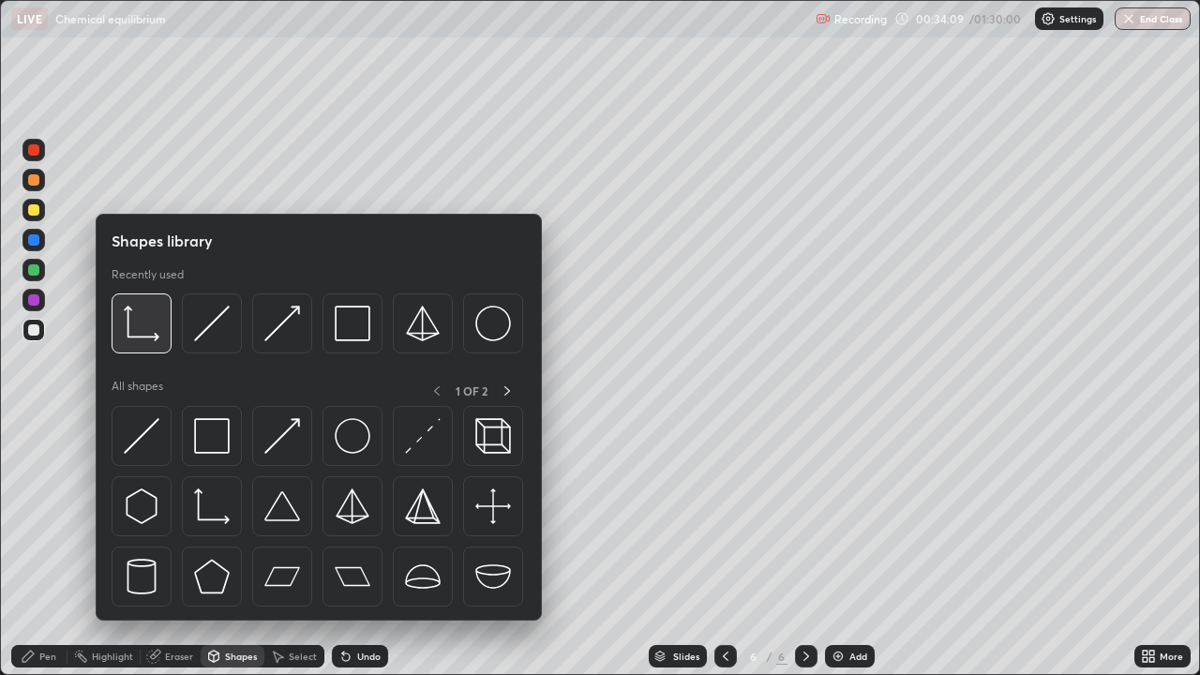
click at [153, 326] on img at bounding box center [142, 324] width 36 height 36
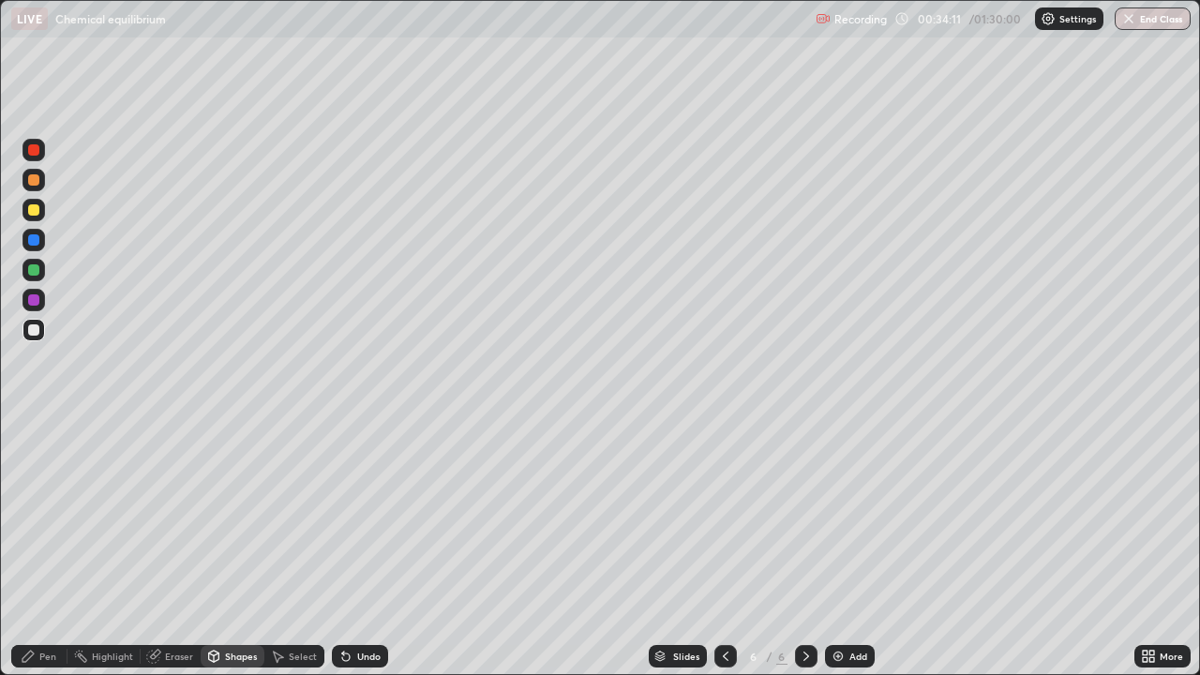
click at [48, 548] on div "Pen" at bounding box center [39, 656] width 56 height 23
click at [38, 239] on div at bounding box center [33, 239] width 11 height 11
click at [35, 302] on div at bounding box center [33, 299] width 11 height 11
click at [358, 548] on div "Undo" at bounding box center [368, 656] width 23 height 9
click at [37, 154] on div at bounding box center [33, 149] width 11 height 11
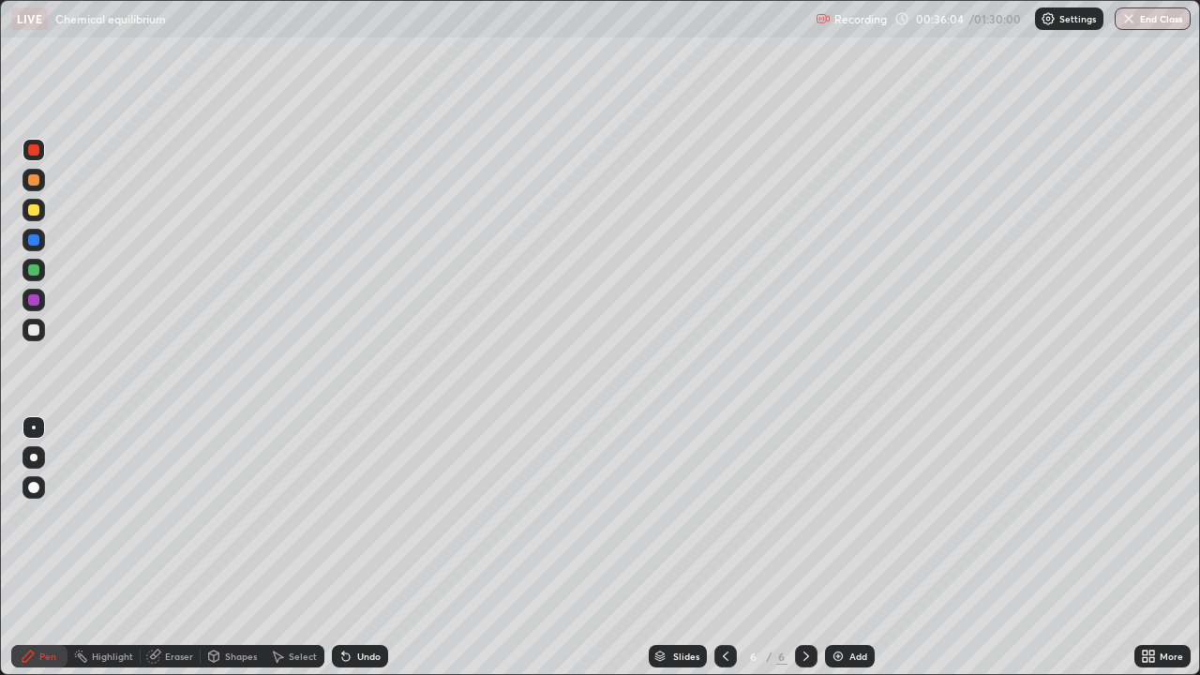
click at [721, 548] on icon at bounding box center [725, 656] width 15 height 15
click at [34, 241] on div at bounding box center [33, 239] width 11 height 11
click at [804, 548] on icon at bounding box center [806, 656] width 15 height 15
click at [721, 548] on icon at bounding box center [725, 656] width 15 height 15
click at [32, 211] on div at bounding box center [33, 209] width 11 height 11
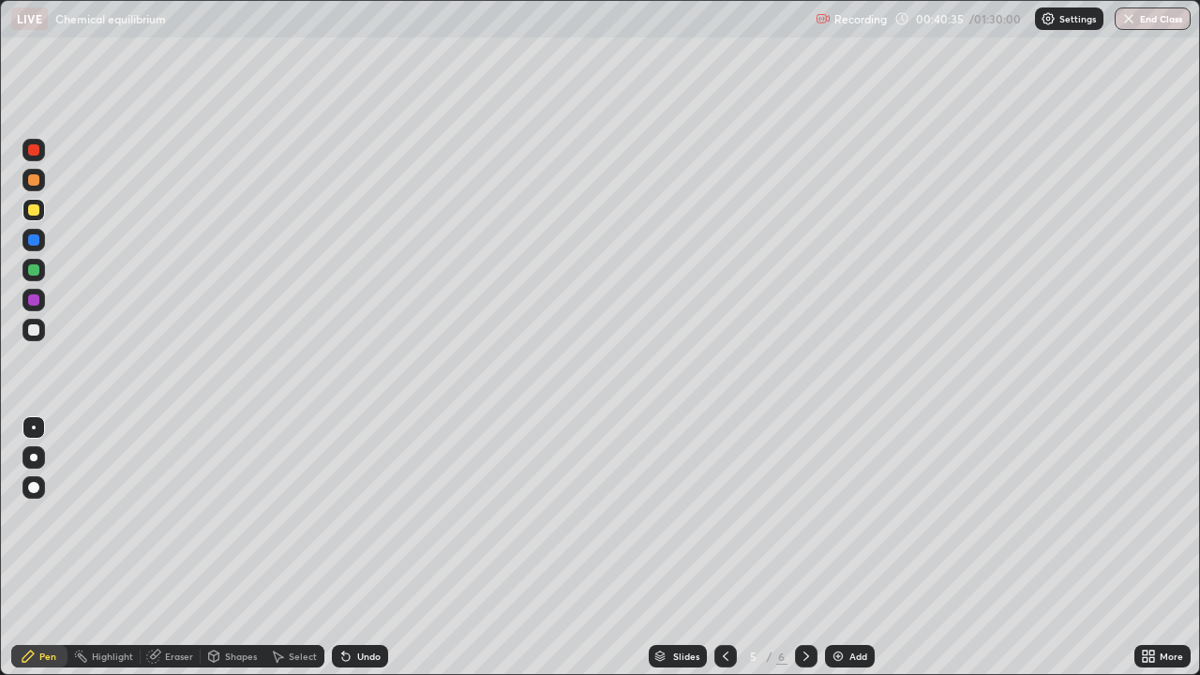
click at [804, 548] on icon at bounding box center [806, 656] width 15 height 15
click at [36, 334] on div at bounding box center [33, 329] width 11 height 11
click at [342, 548] on icon at bounding box center [343, 653] width 2 height 2
click at [839, 548] on img at bounding box center [838, 656] width 15 height 15
click at [48, 548] on div "Pen" at bounding box center [47, 656] width 17 height 9
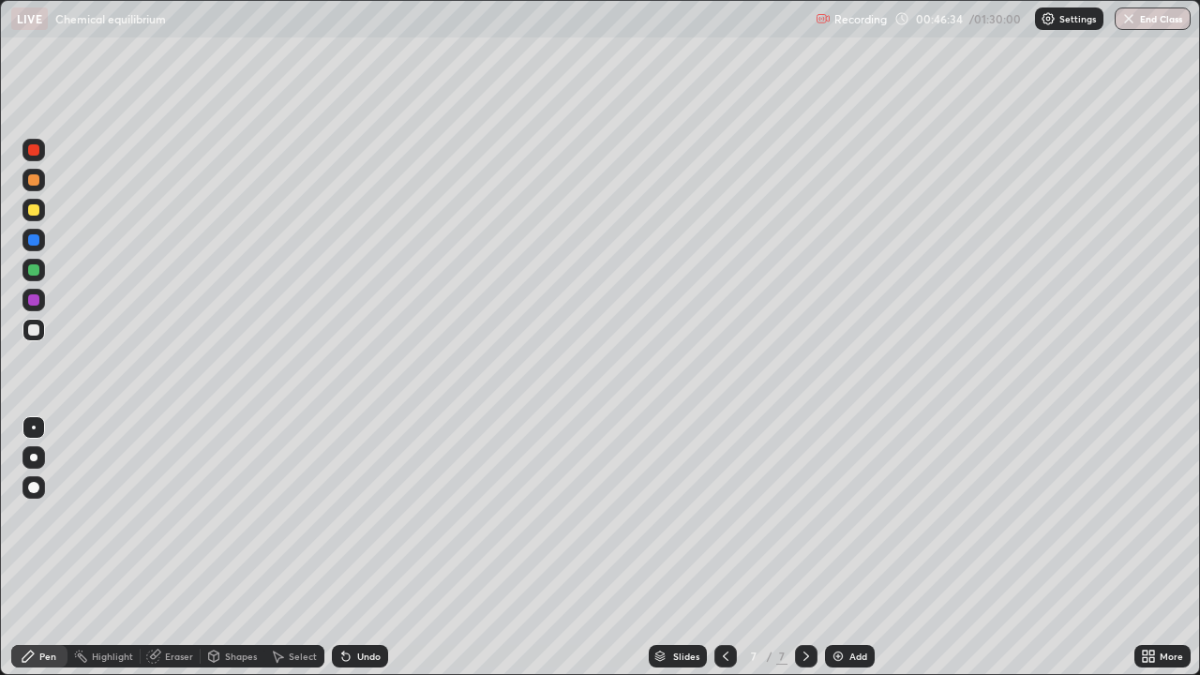
click at [36, 150] on div at bounding box center [33, 149] width 11 height 11
click at [36, 327] on div at bounding box center [33, 329] width 11 height 11
click at [725, 548] on icon at bounding box center [725, 656] width 15 height 15
click at [718, 548] on icon at bounding box center [725, 656] width 15 height 15
click at [732, 548] on div at bounding box center [725, 657] width 23 height 38
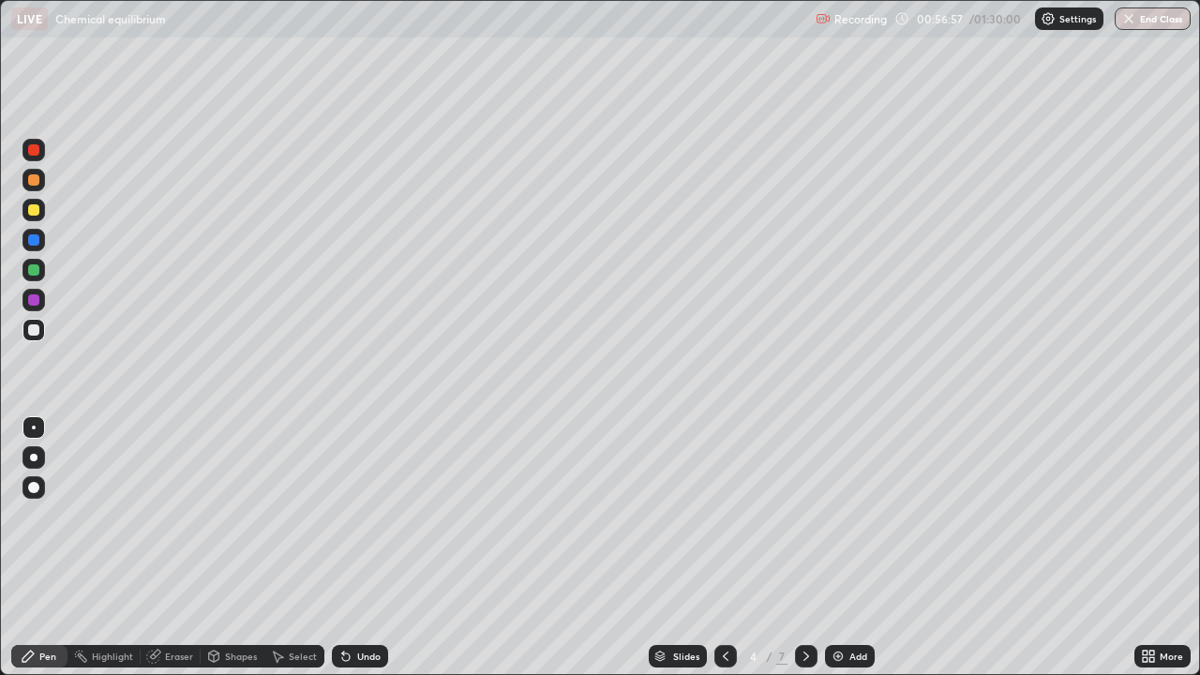
click at [804, 548] on icon at bounding box center [806, 656] width 15 height 15
click at [27, 293] on div at bounding box center [34, 300] width 23 height 23
click at [35, 238] on div at bounding box center [33, 239] width 11 height 11
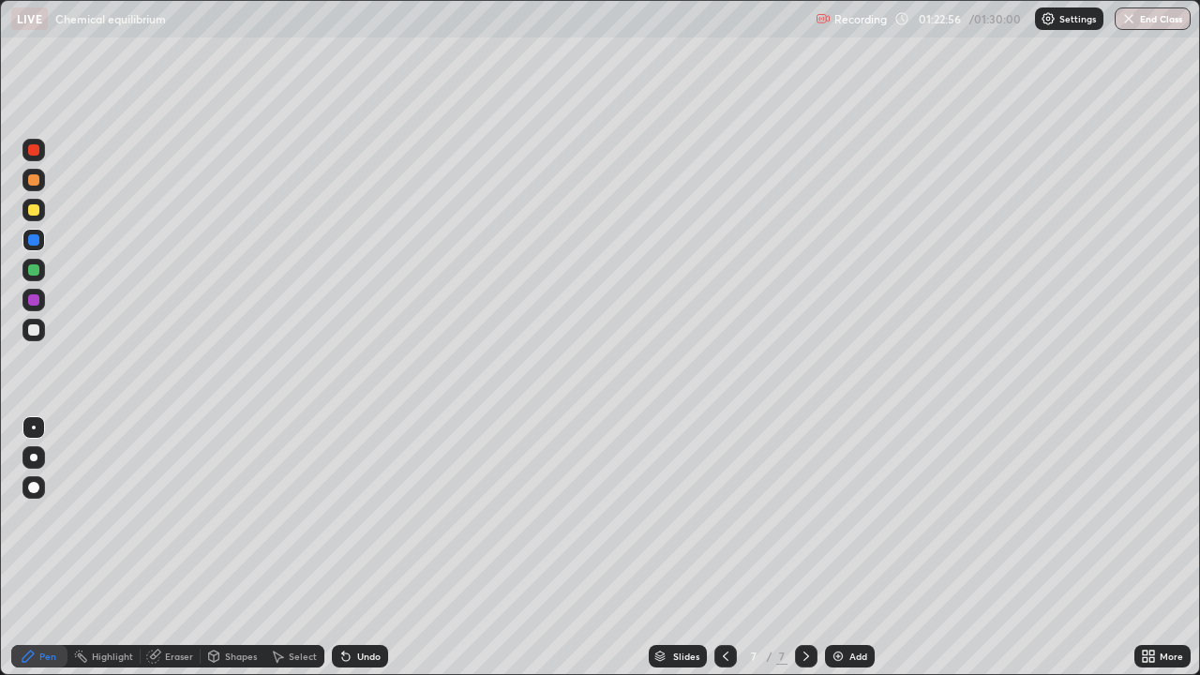
click at [1135, 14] on button "End Class" at bounding box center [1153, 19] width 76 height 23
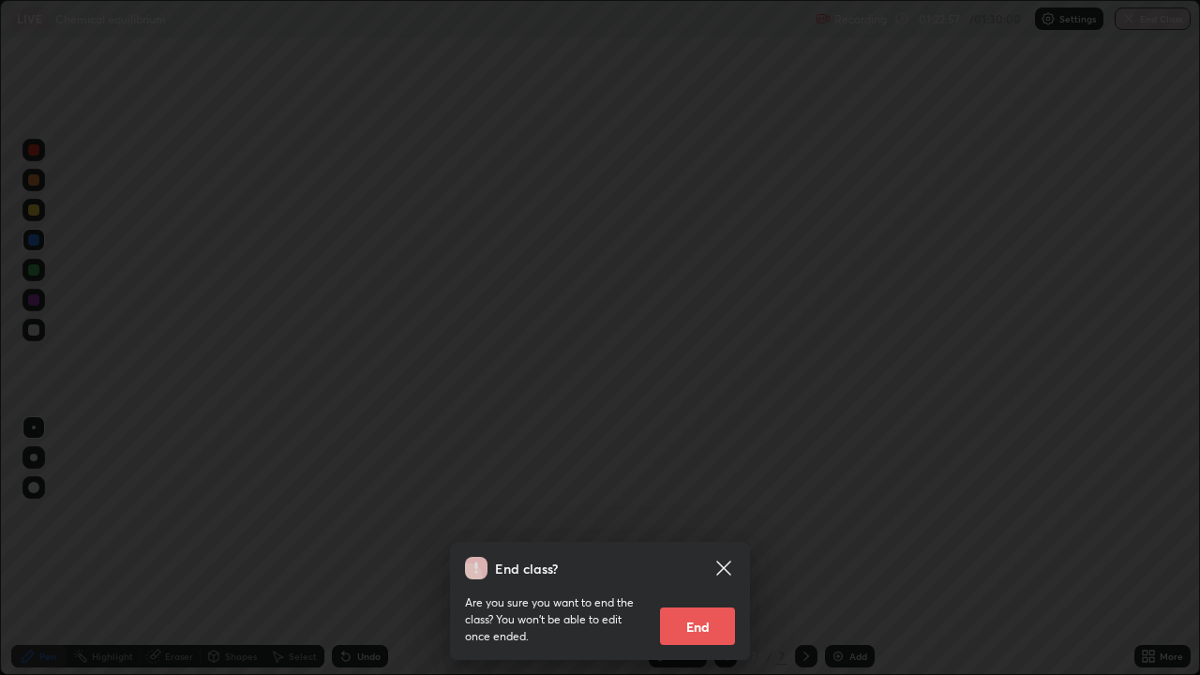
click at [718, 548] on button "End" at bounding box center [697, 627] width 75 height 38
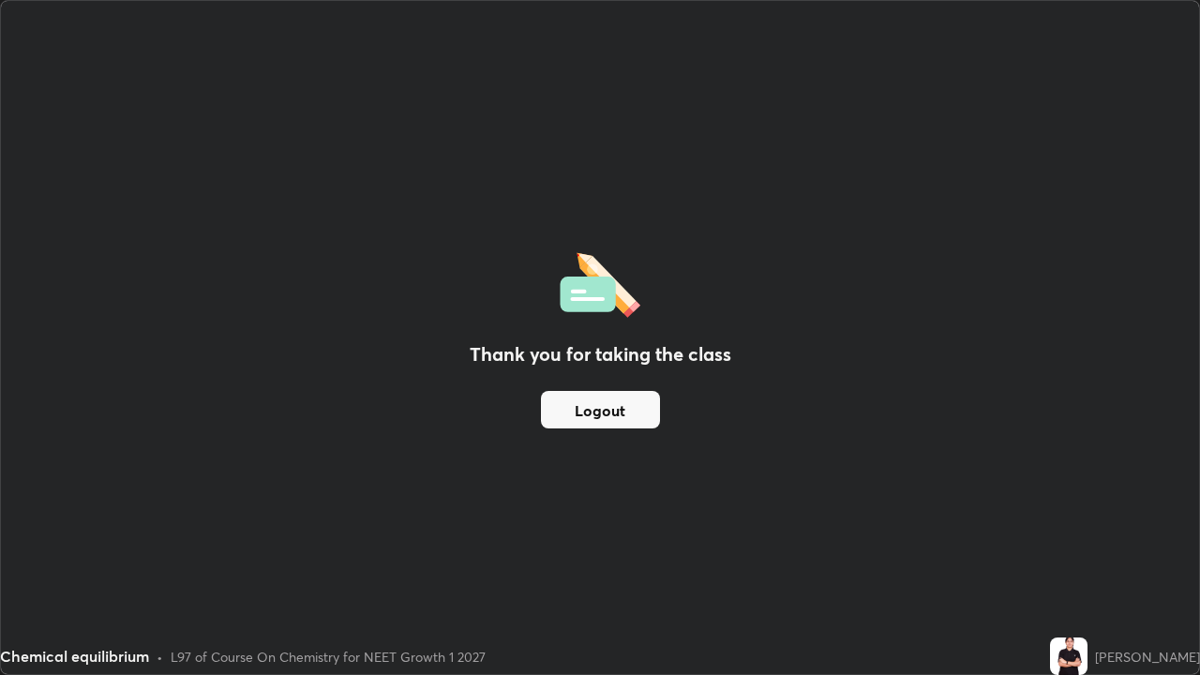
click at [577, 412] on button "Logout" at bounding box center [600, 410] width 119 height 38
